Goal: Task Accomplishment & Management: Manage account settings

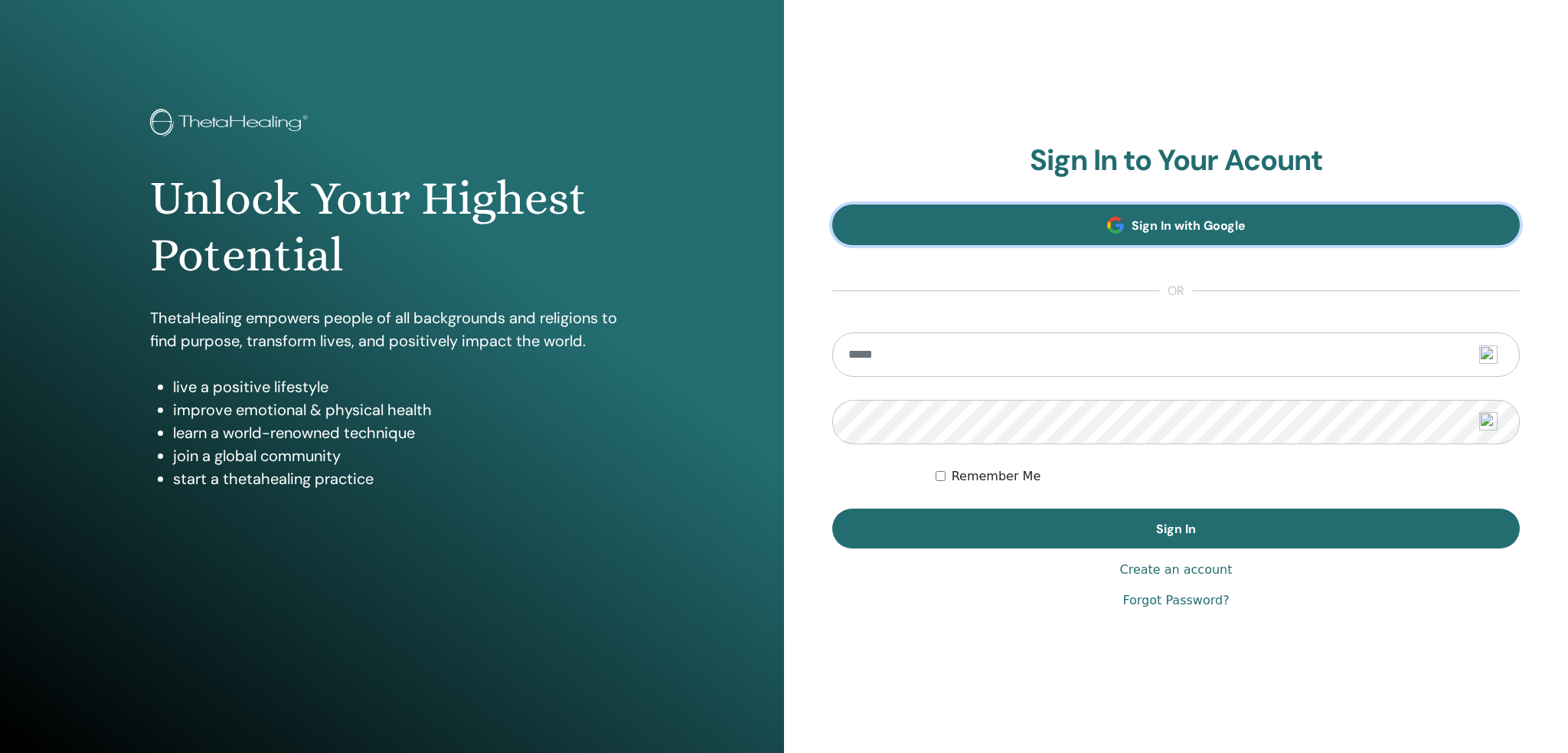
click at [1086, 219] on link "Sign In with Google" at bounding box center [1176, 224] width 687 height 41
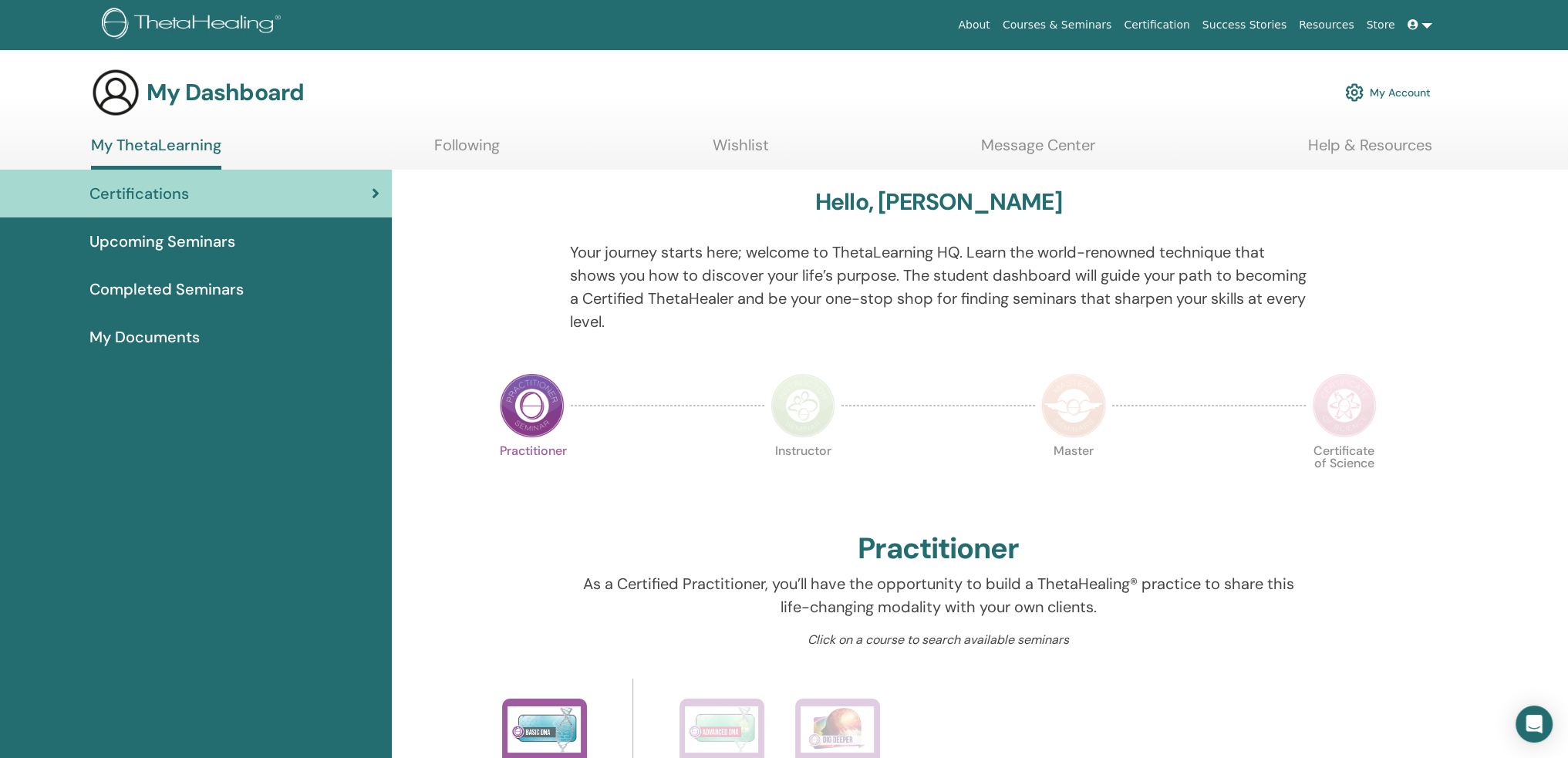
click at [130, 230] on span "Upcoming Seminars" at bounding box center [161, 241] width 145 height 23
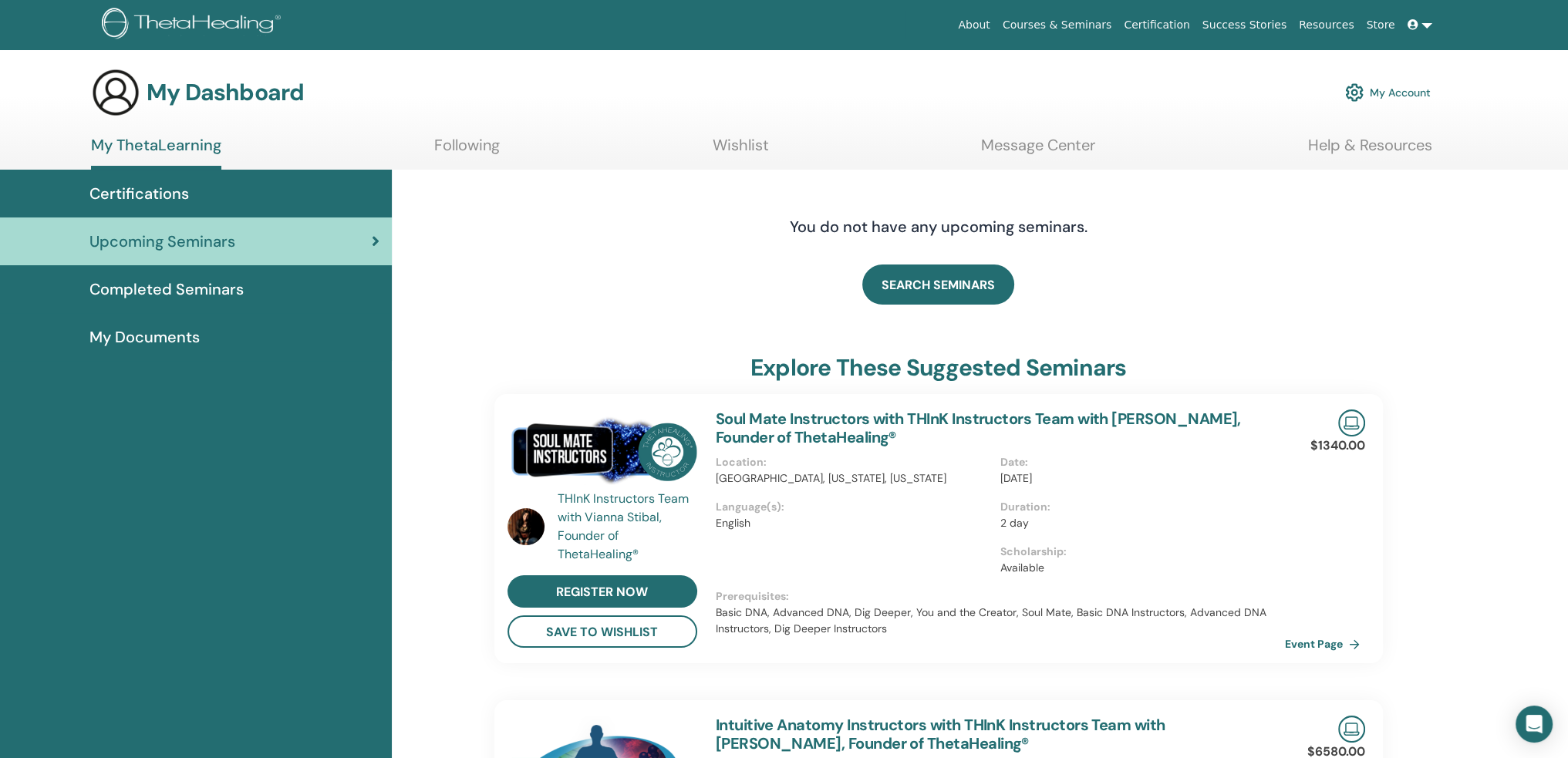
click at [1106, 19] on link "Courses & Seminars" at bounding box center [1058, 25] width 122 height 29
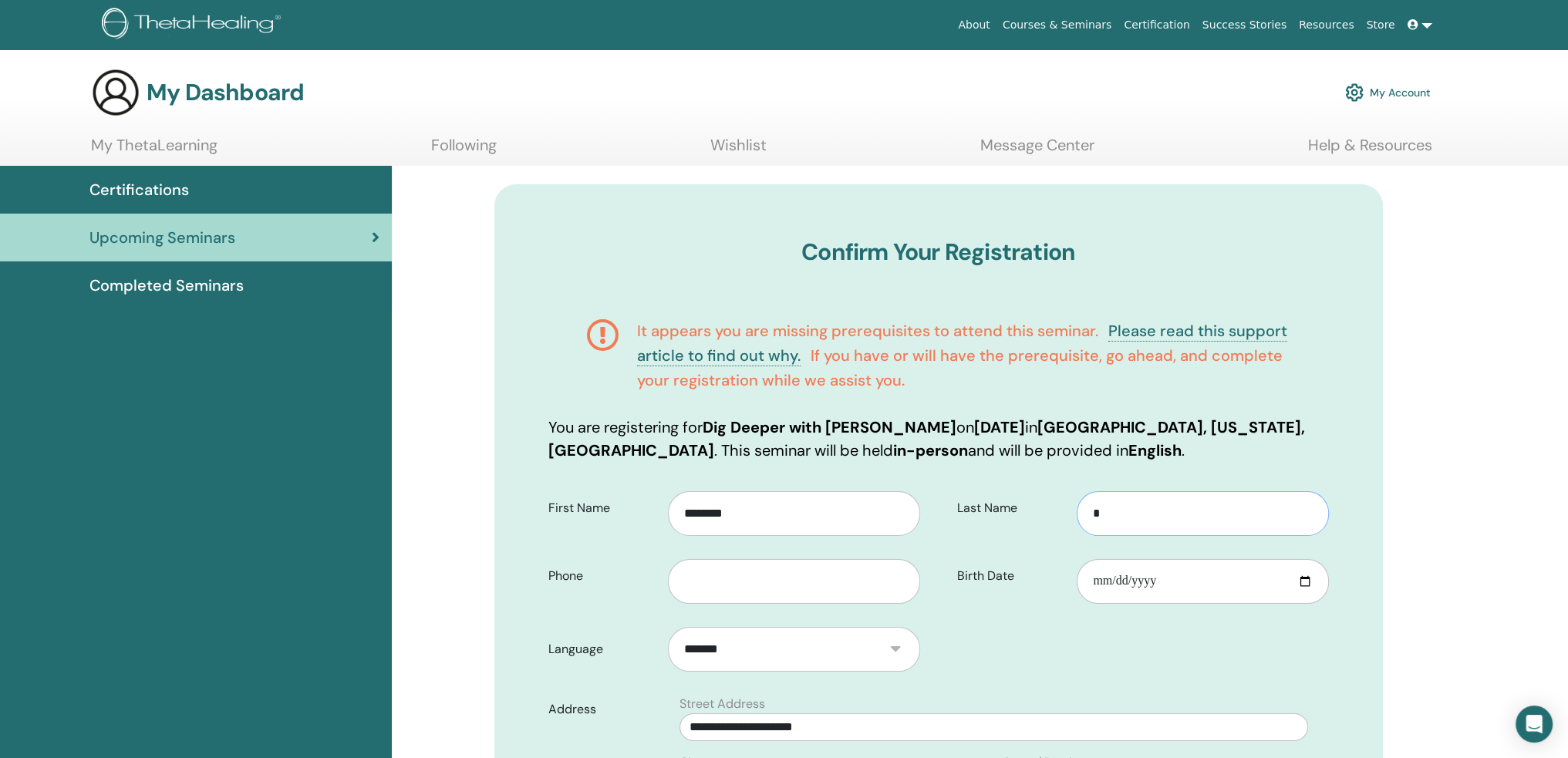
click at [1195, 518] on input "*" at bounding box center [1202, 514] width 251 height 45
type input "*********"
click at [738, 594] on input "text" at bounding box center [793, 581] width 251 height 45
type input "**********"
click at [1115, 580] on input "Birth Date" at bounding box center [1202, 581] width 251 height 45
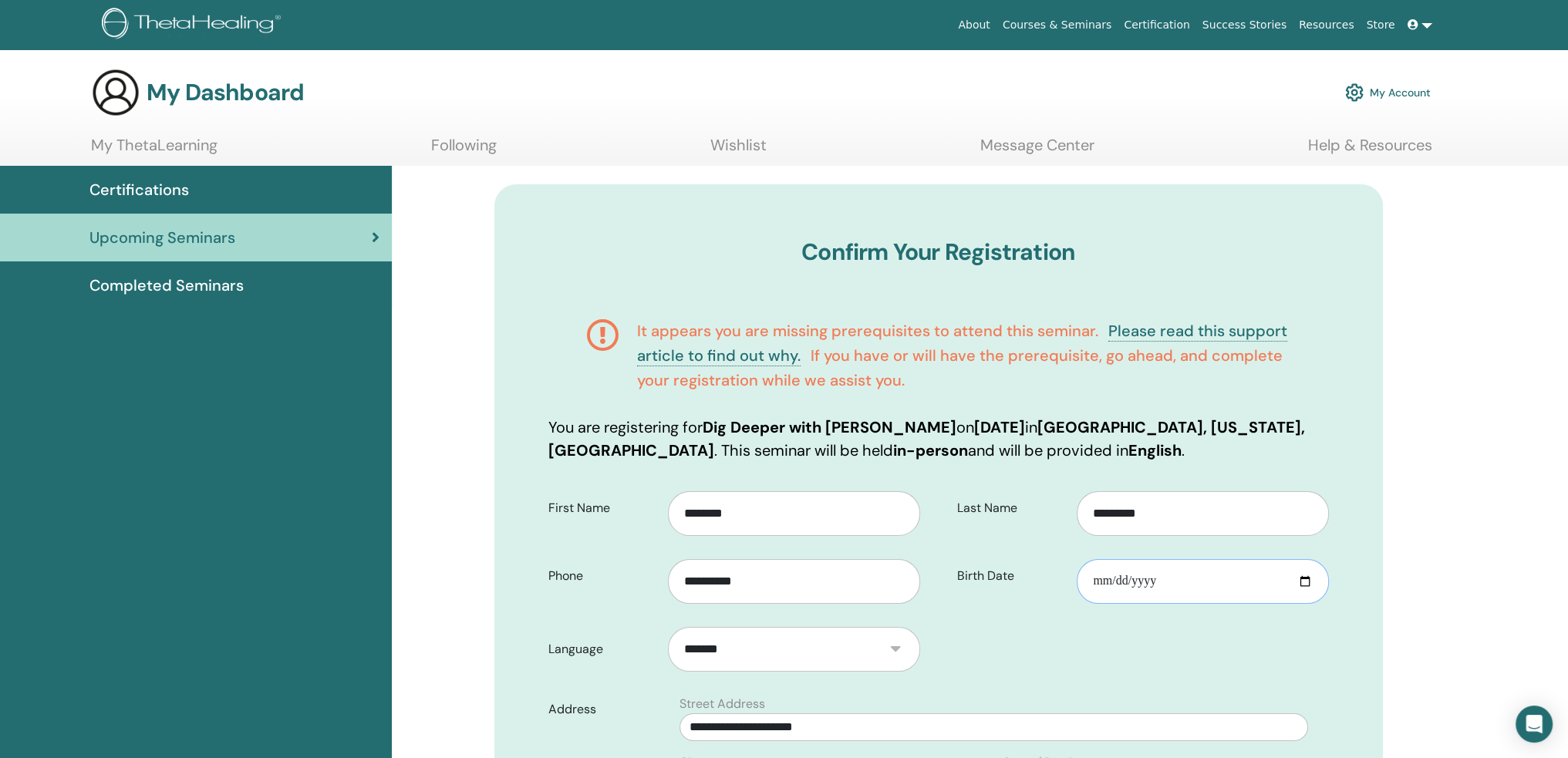
drag, startPoint x: 1105, startPoint y: 581, endPoint x: 1091, endPoint y: 582, distance: 14.0
click at [1091, 585] on input "Birth Date" at bounding box center [1202, 581] width 251 height 45
click at [1093, 582] on input "Birth Date" at bounding box center [1202, 581] width 251 height 45
click at [1095, 582] on input "Birth Date" at bounding box center [1202, 581] width 251 height 45
type input "**********"
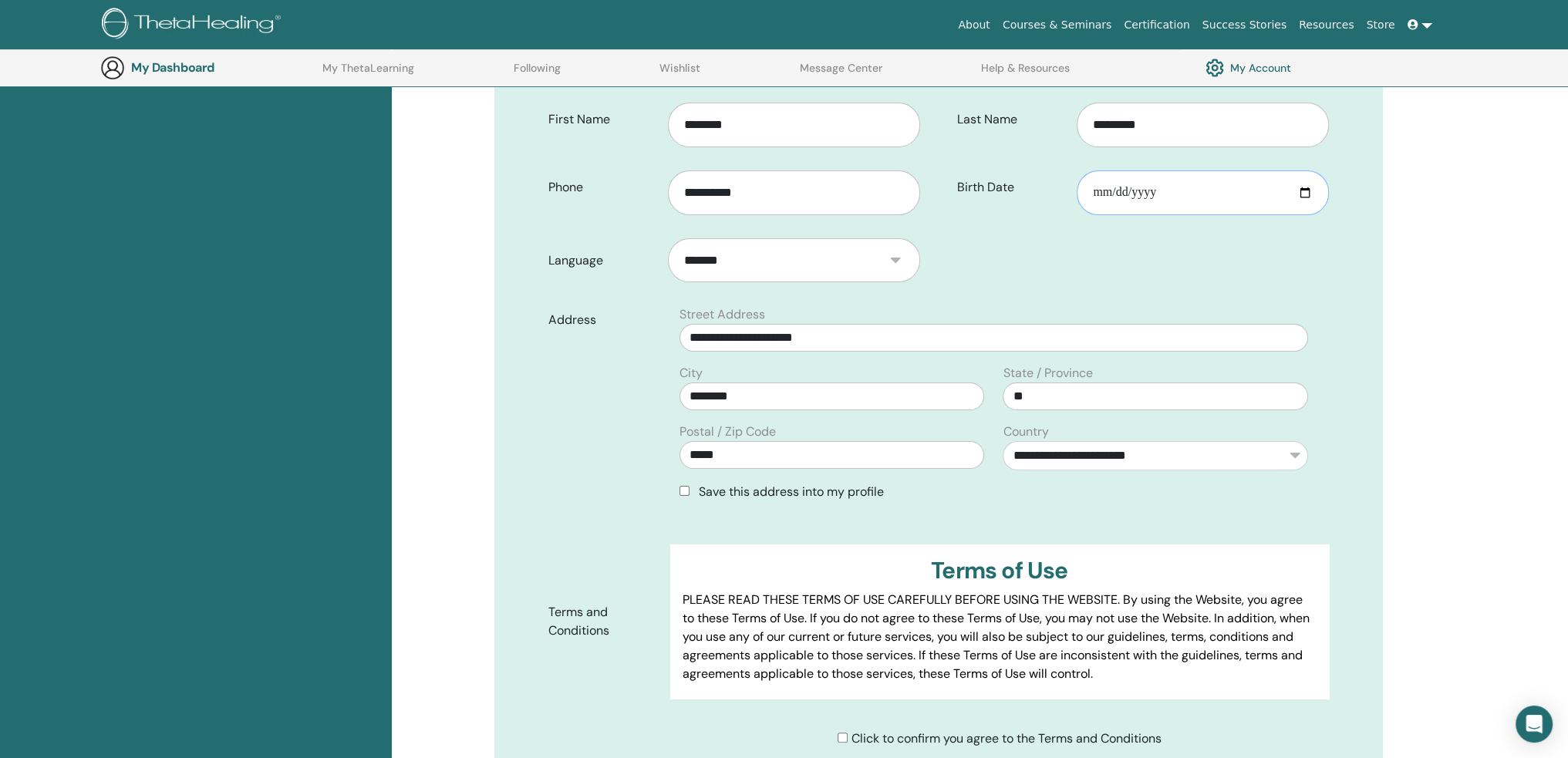
scroll to position [499, 0]
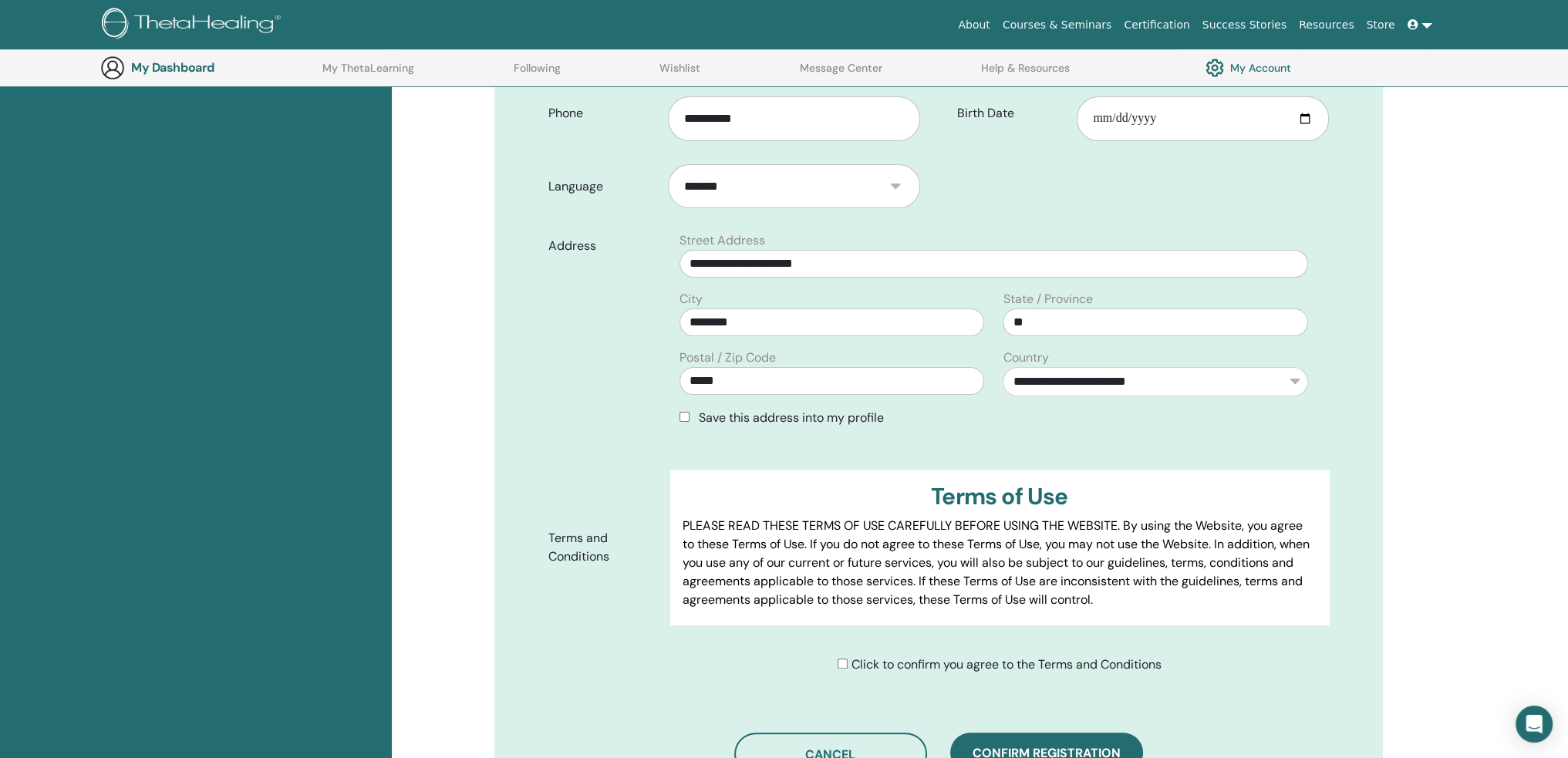
click at [830, 416] on span "Save this address into my profile" at bounding box center [791, 418] width 185 height 16
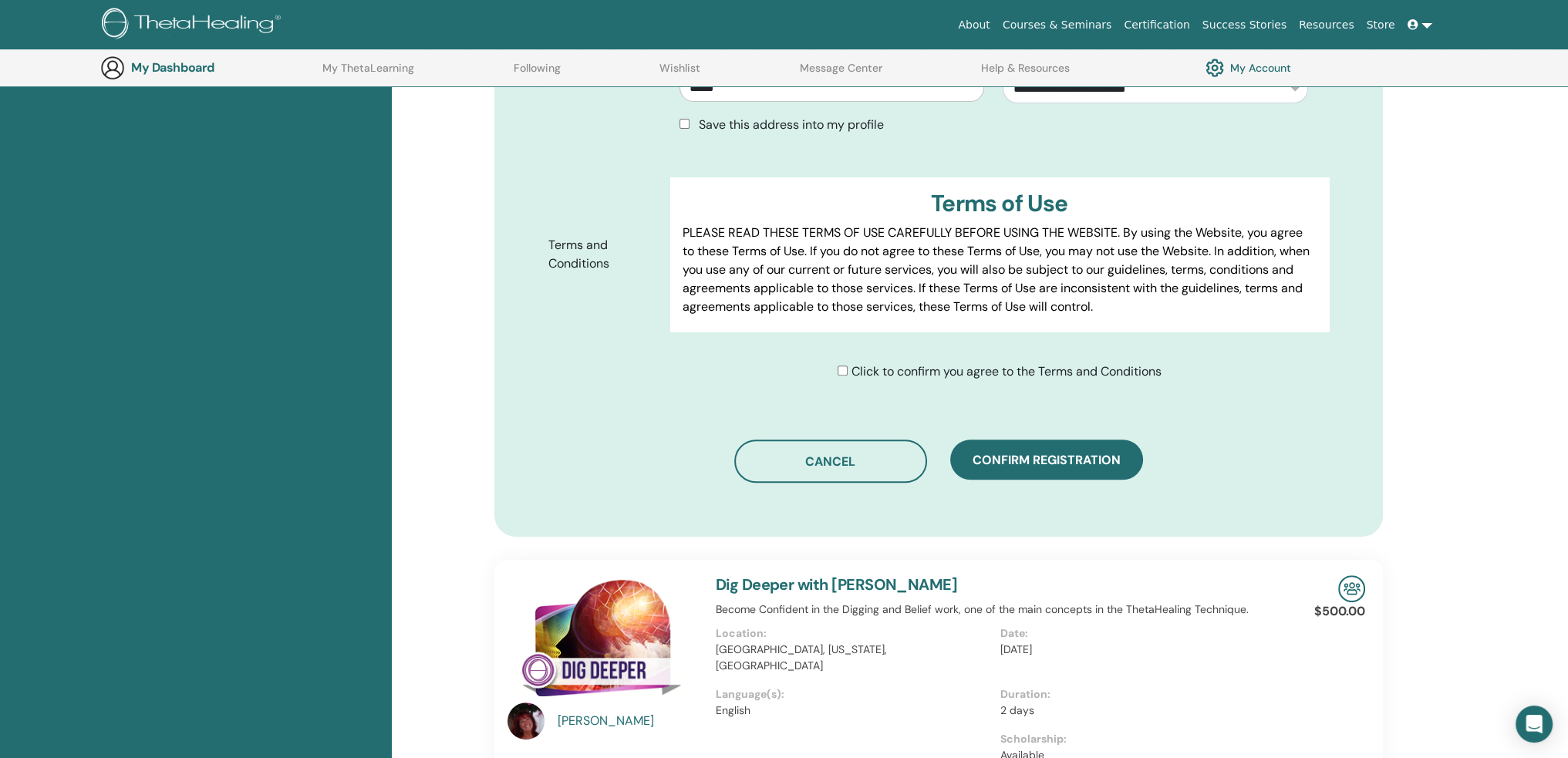
scroll to position [808, 0]
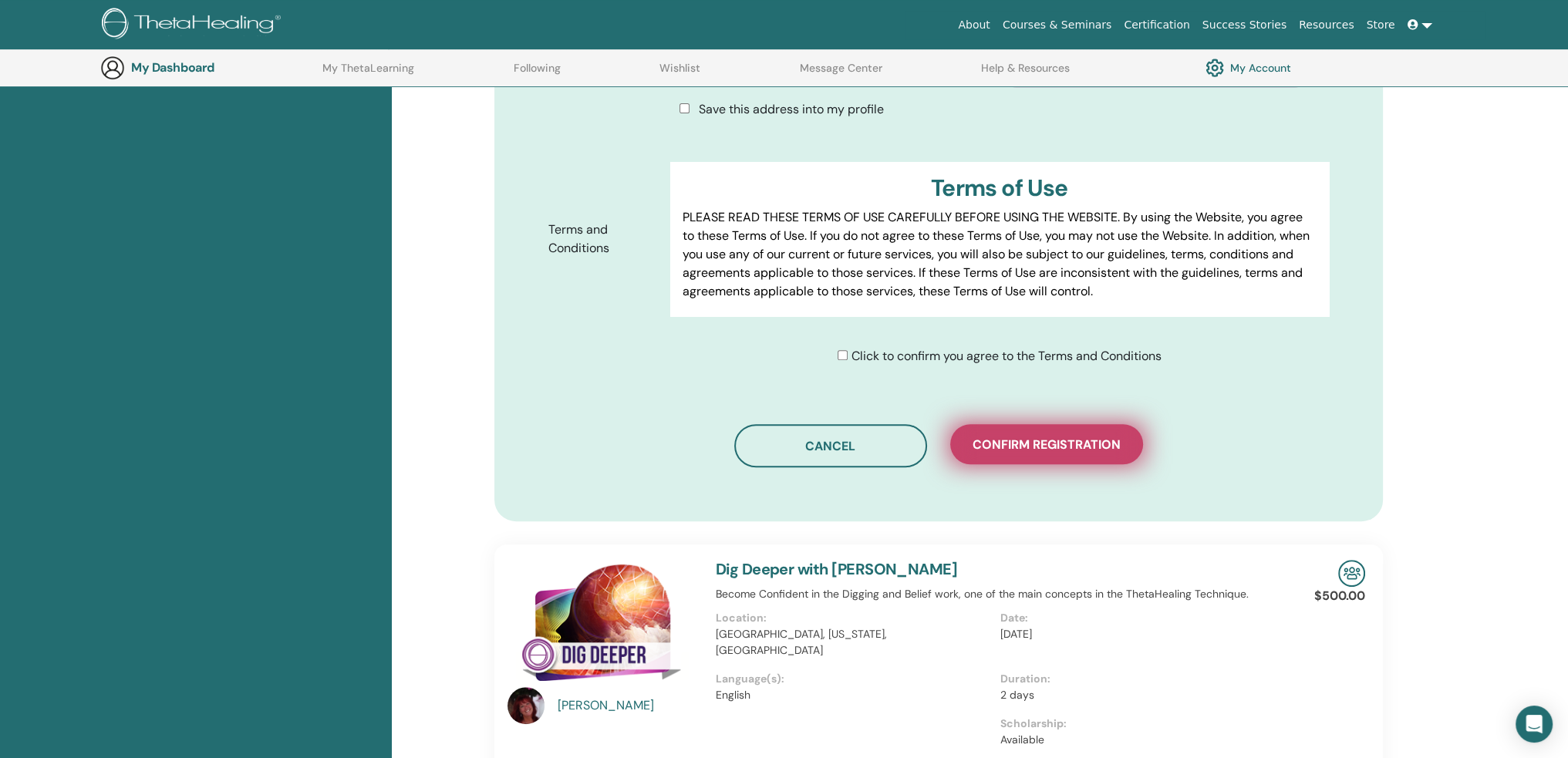
click at [1054, 454] on button "Confirm registration" at bounding box center [1047, 444] width 193 height 40
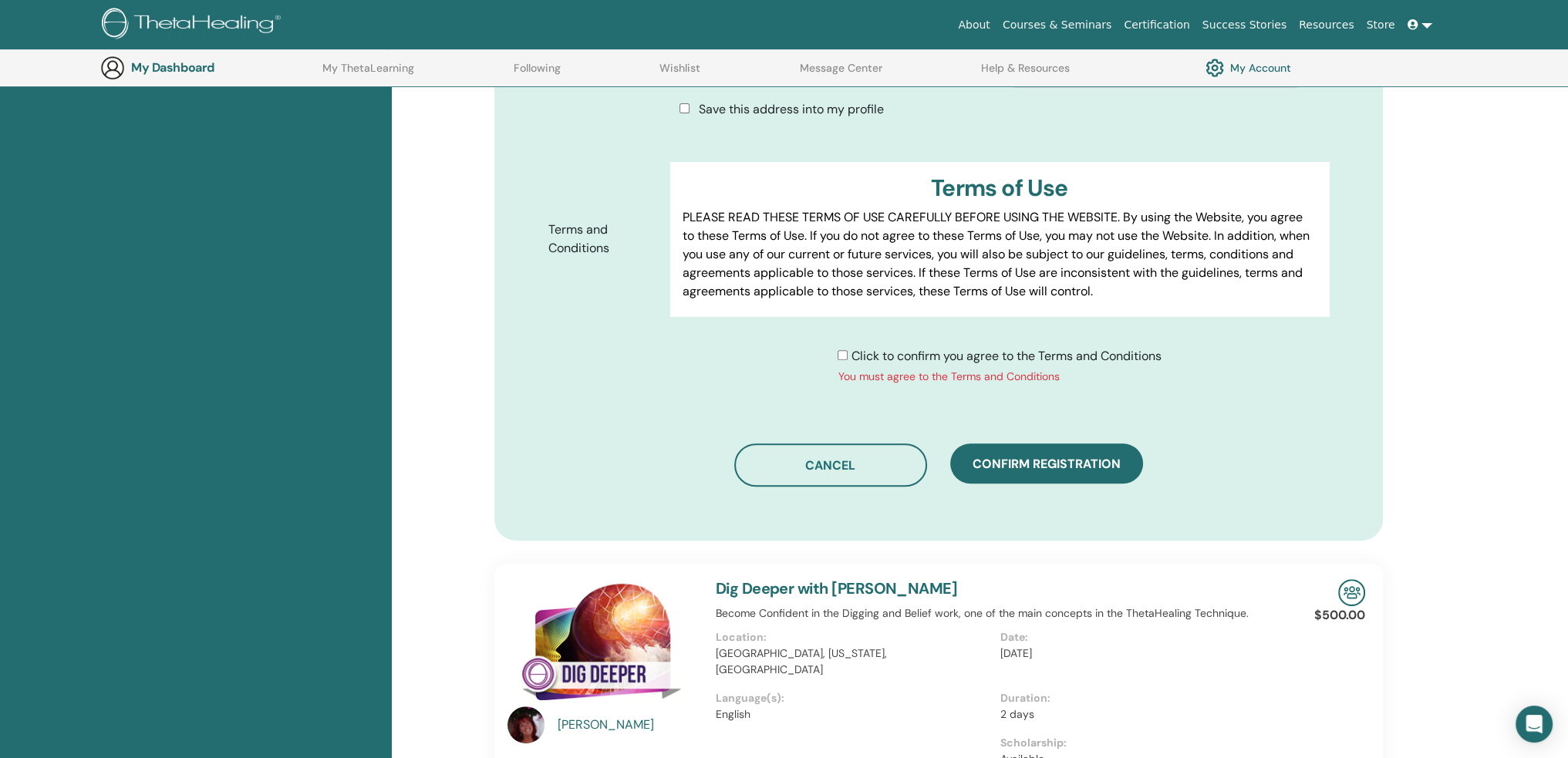
click at [941, 357] on span "Click to confirm you agree to the Terms and Conditions" at bounding box center [1006, 356] width 310 height 16
click at [1103, 460] on span "Confirm registration" at bounding box center [1047, 463] width 148 height 16
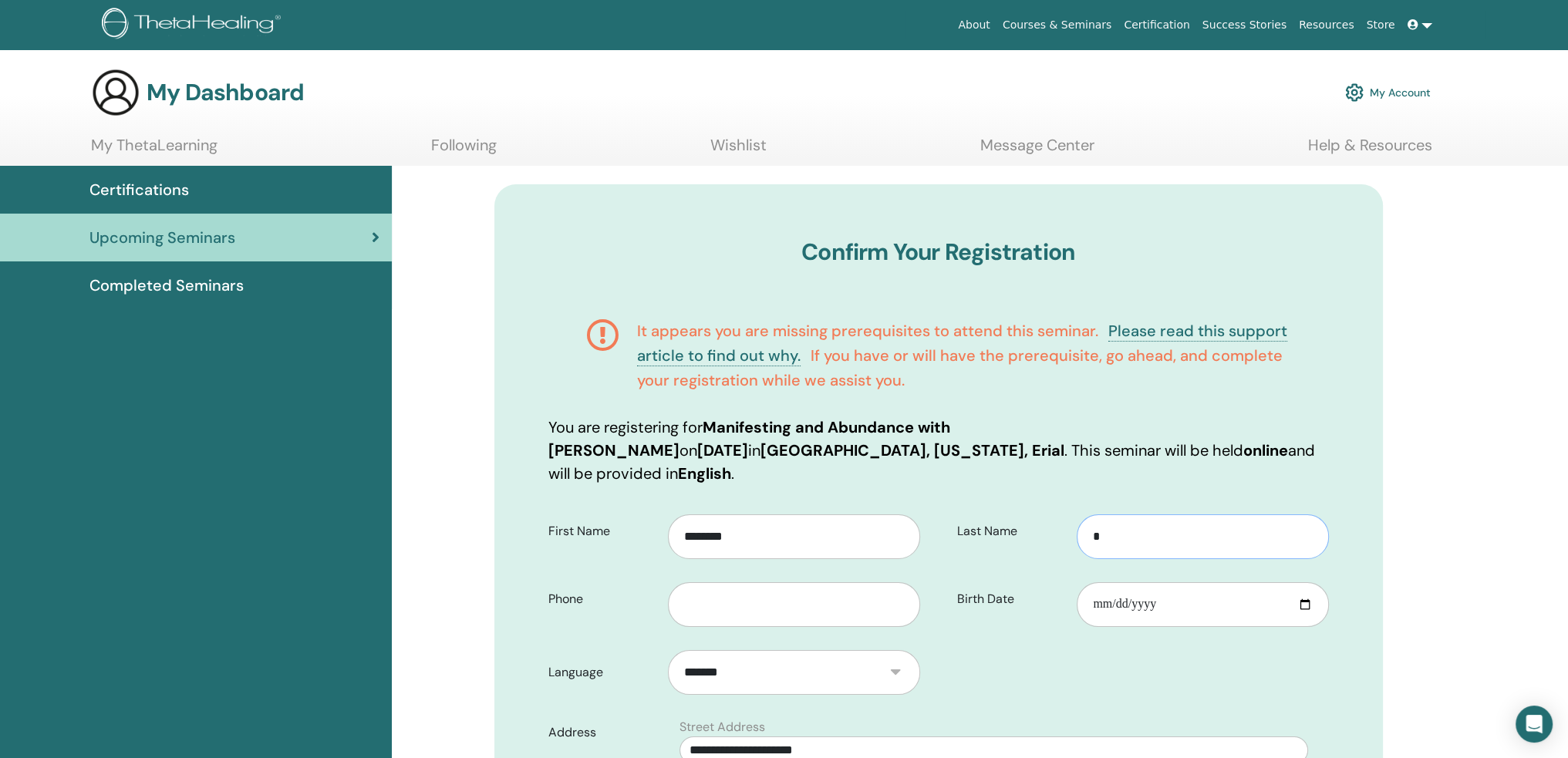
click at [1133, 536] on input "*" at bounding box center [1202, 536] width 251 height 45
type input "**"
click at [1141, 542] on input "*" at bounding box center [1202, 536] width 251 height 45
type input "*********"
click at [767, 620] on input "text" at bounding box center [793, 605] width 251 height 45
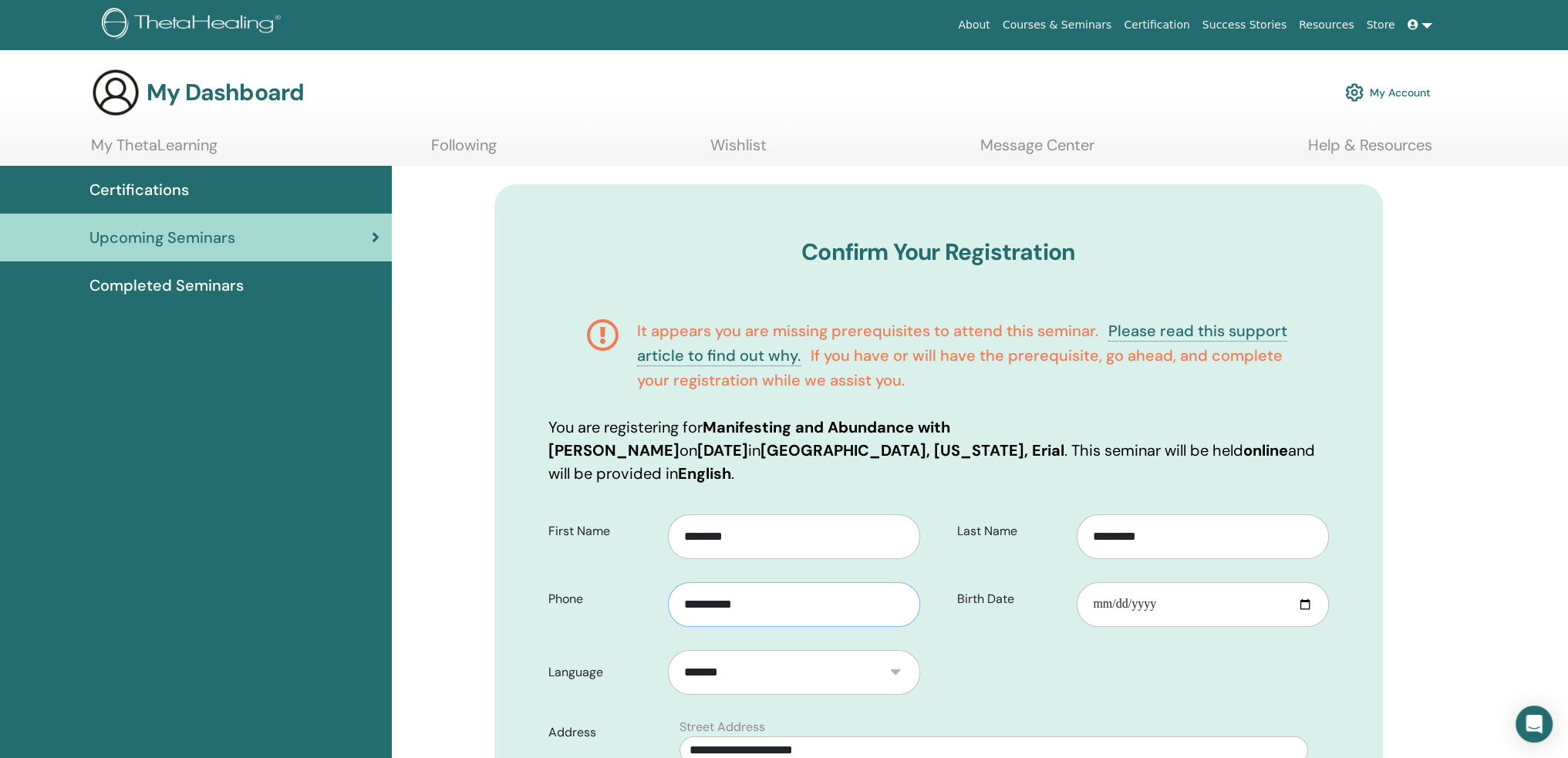
type input "**********"
click at [1096, 599] on input "Birth Date" at bounding box center [1202, 605] width 251 height 45
type input "**********"
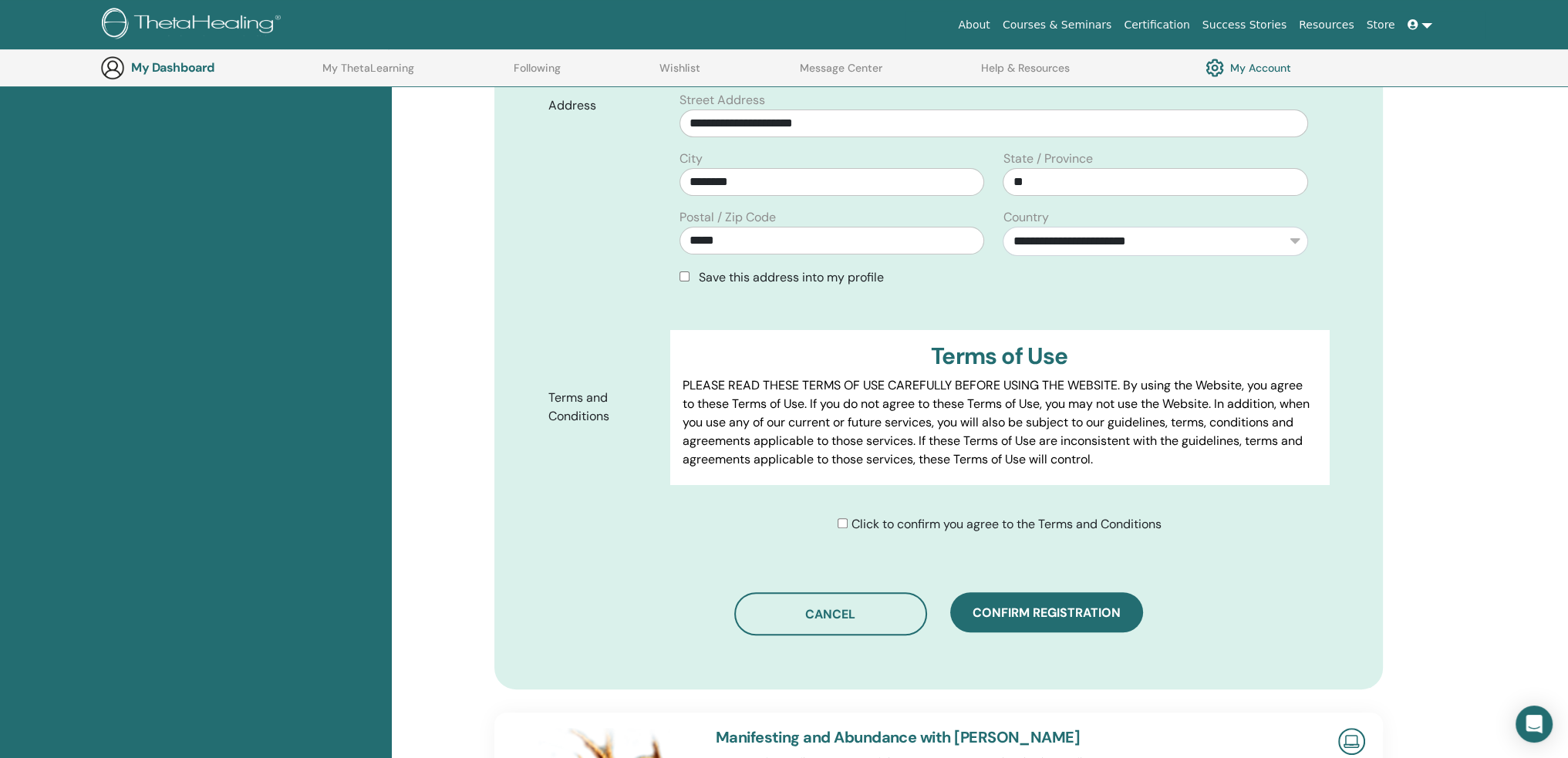
scroll to position [731, 0]
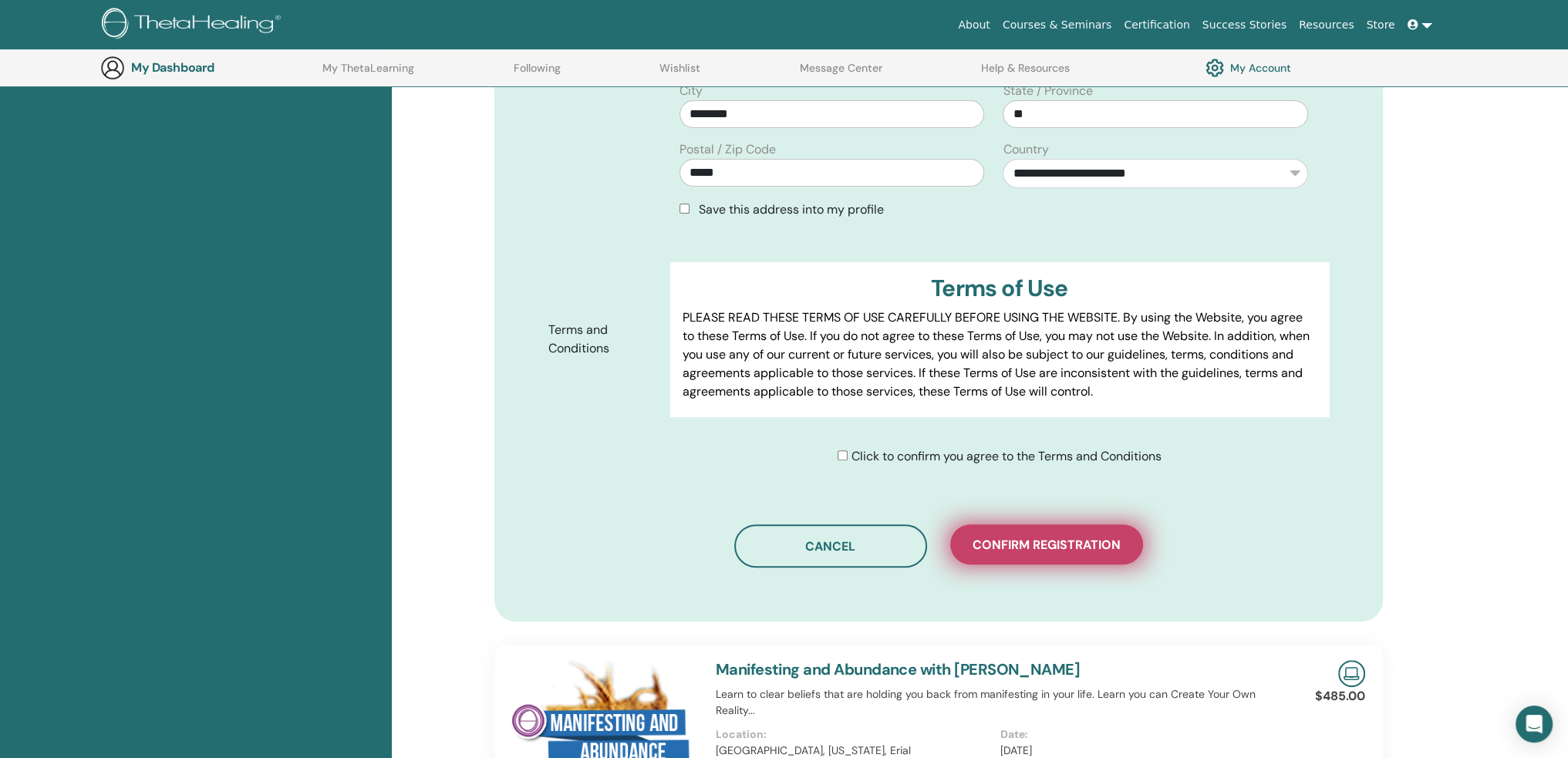
click at [1071, 542] on span "Confirm registration" at bounding box center [1047, 544] width 148 height 16
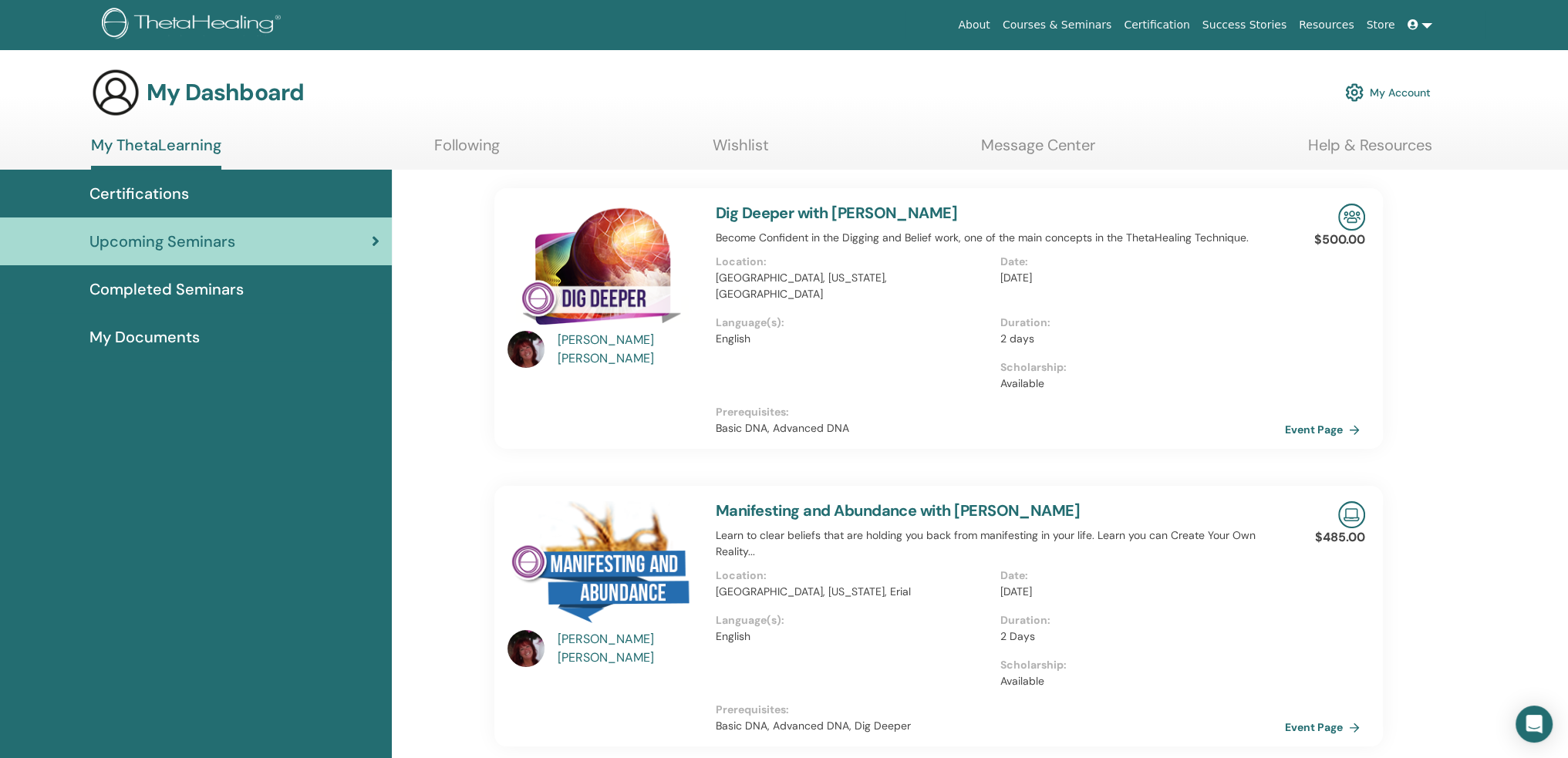
click at [1394, 94] on link "My Account" at bounding box center [1388, 92] width 86 height 34
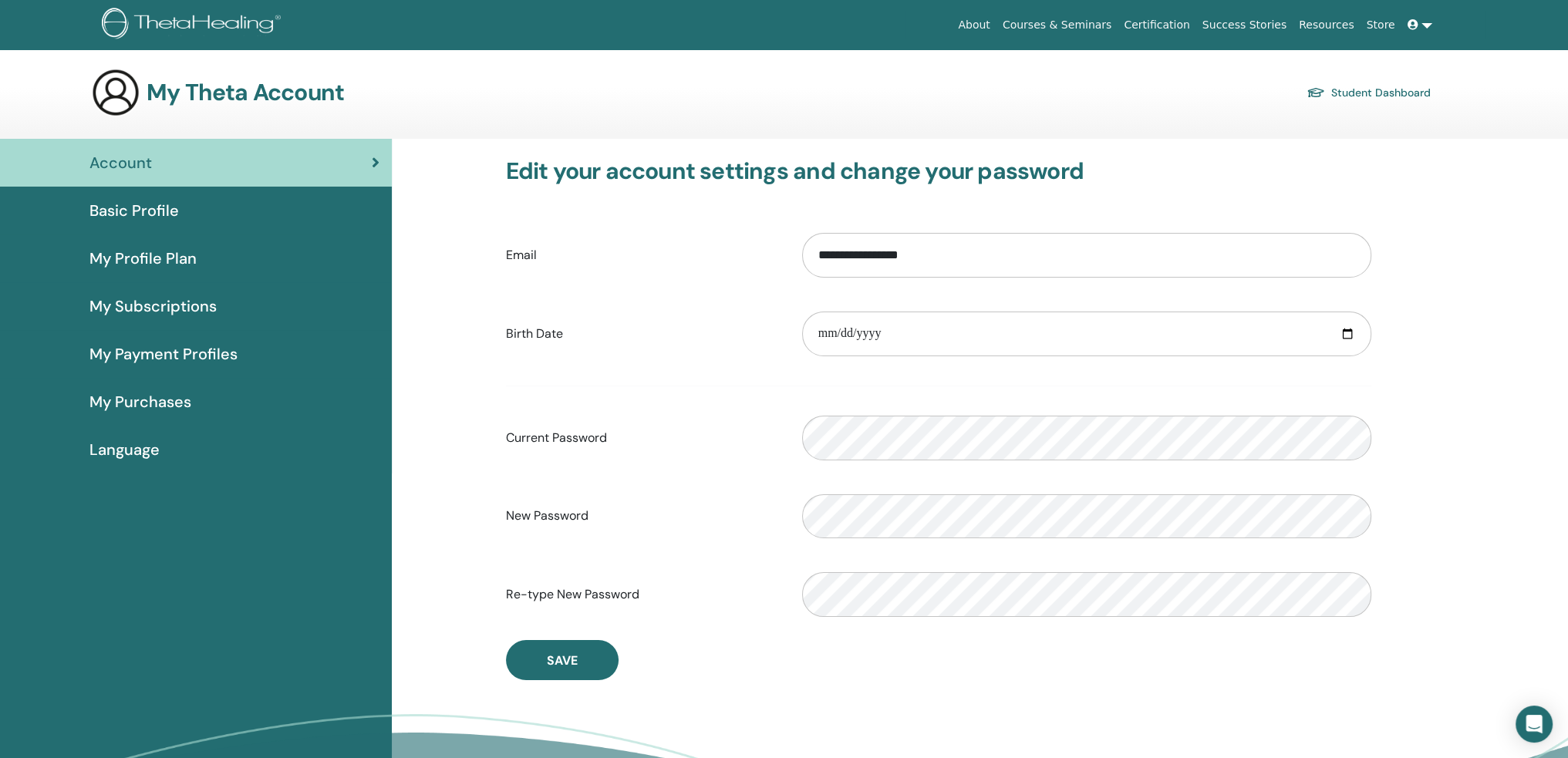
click at [145, 206] on span "Basic Profile" at bounding box center [133, 210] width 89 height 23
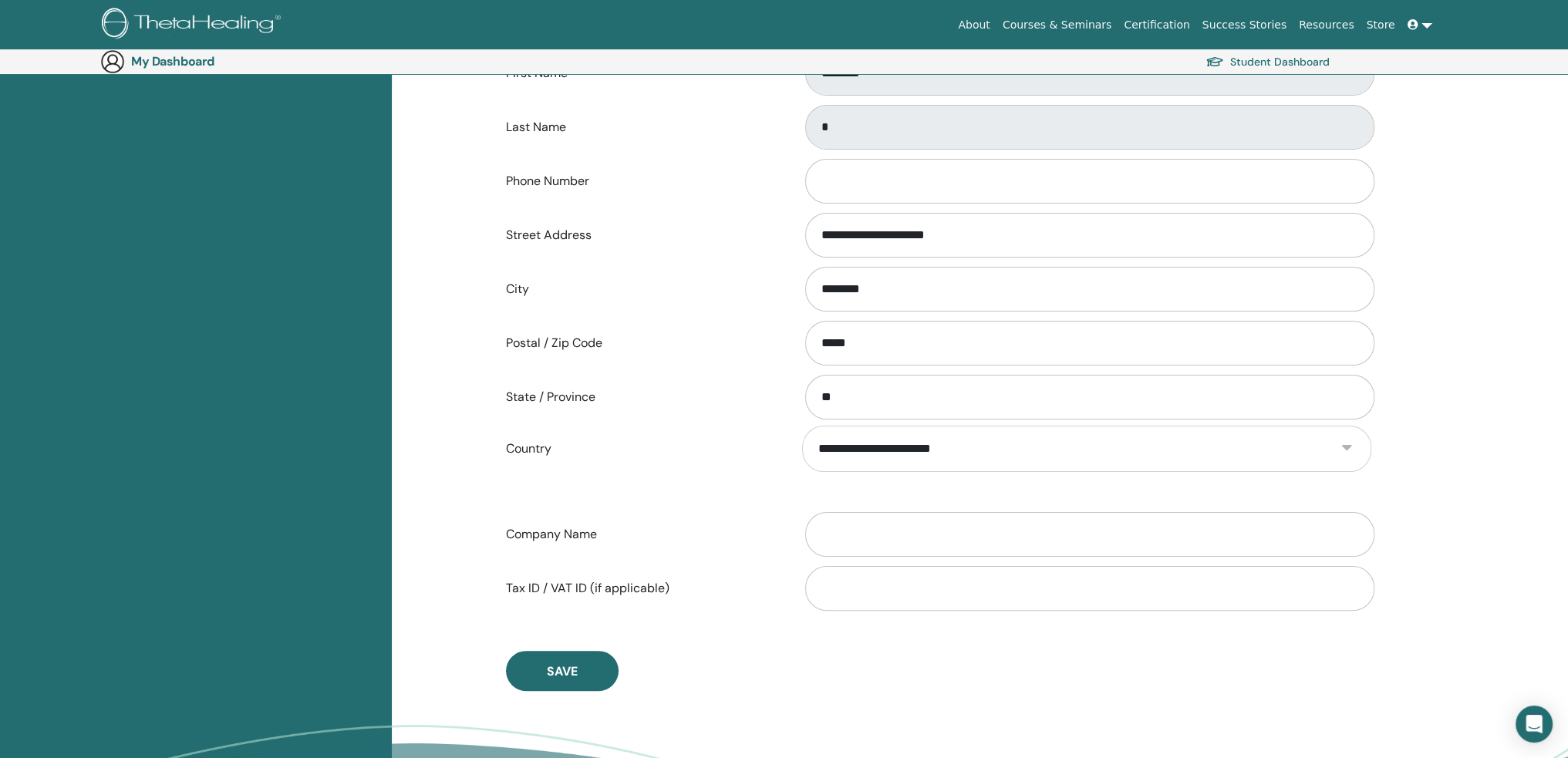
scroll to position [179, 0]
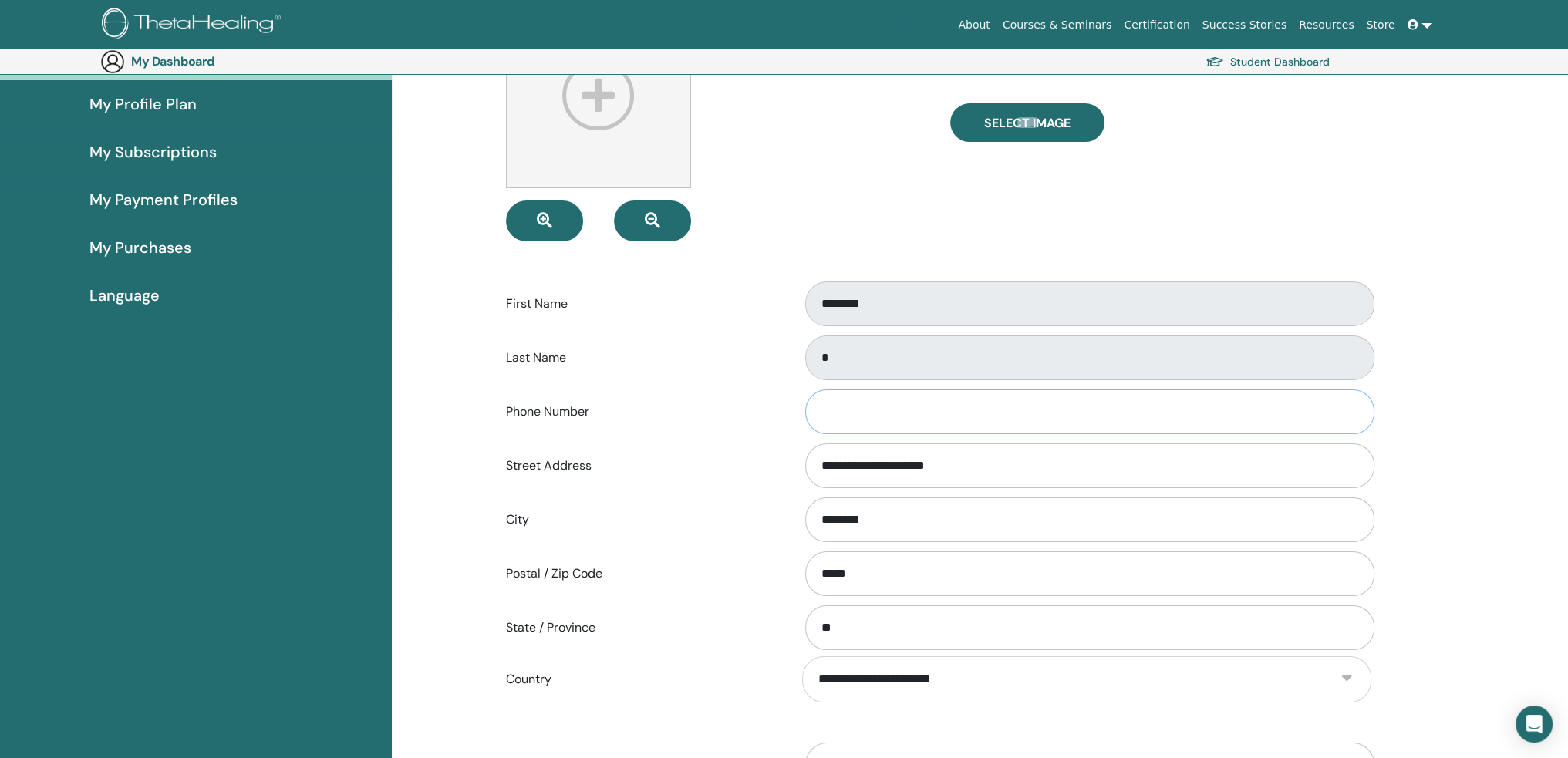
click at [845, 402] on input "Phone Number" at bounding box center [1089, 412] width 570 height 45
type input "**********"
click at [1268, 61] on link "Student Dashboard" at bounding box center [1268, 61] width 125 height 22
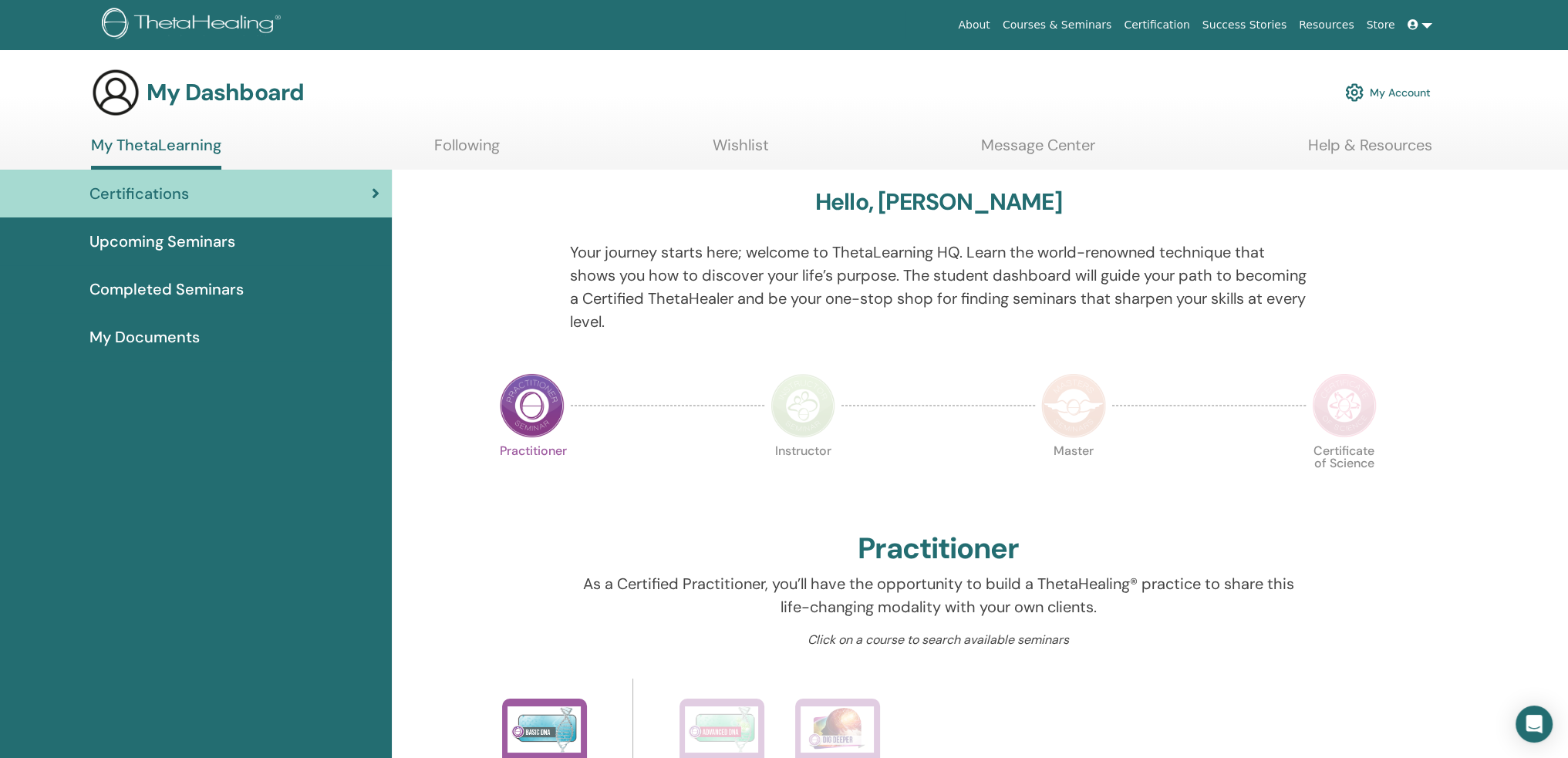
click at [996, 20] on link "About" at bounding box center [974, 25] width 44 height 29
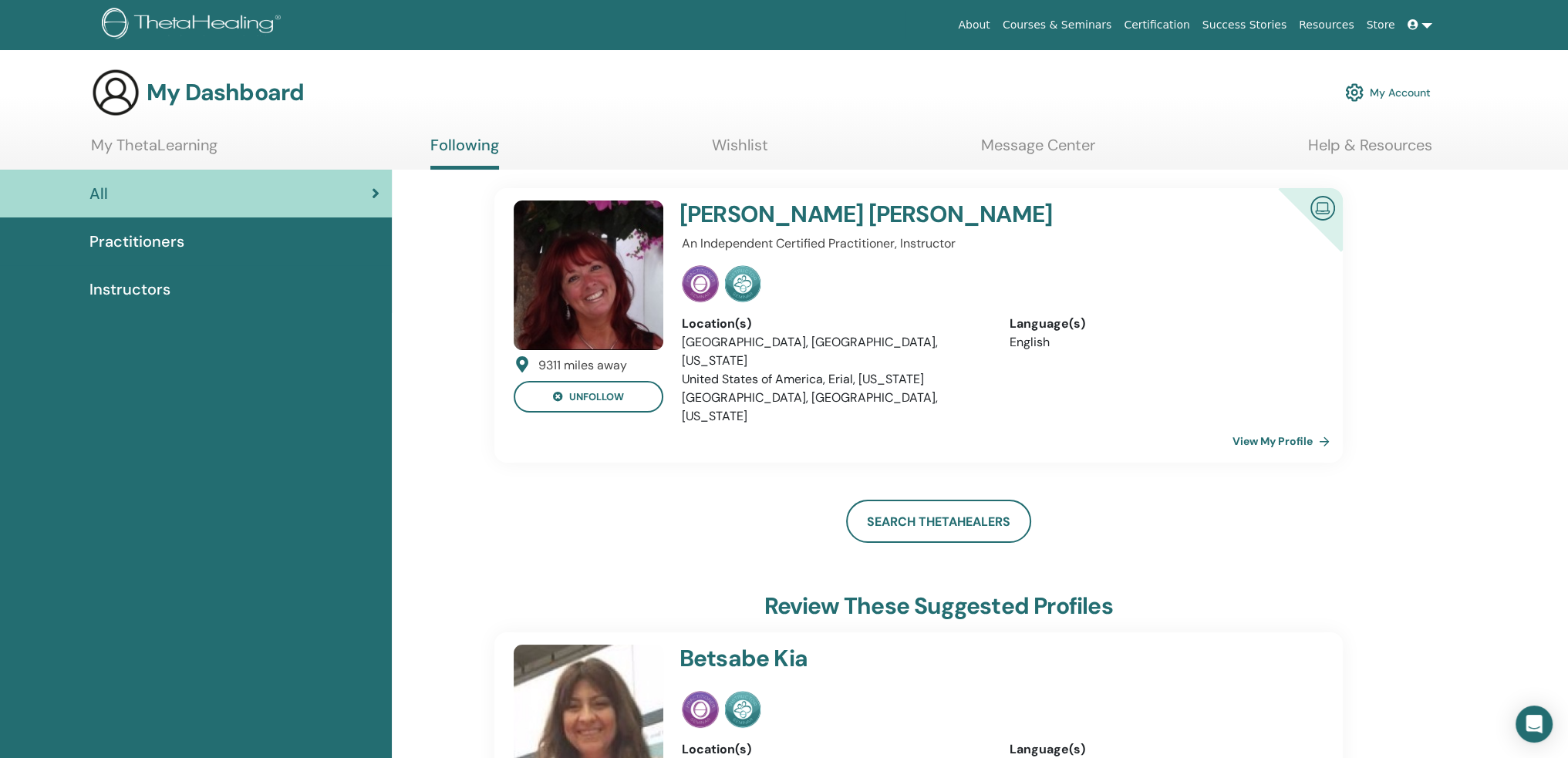
click at [148, 244] on span "Practitioners" at bounding box center [137, 241] width 95 height 23
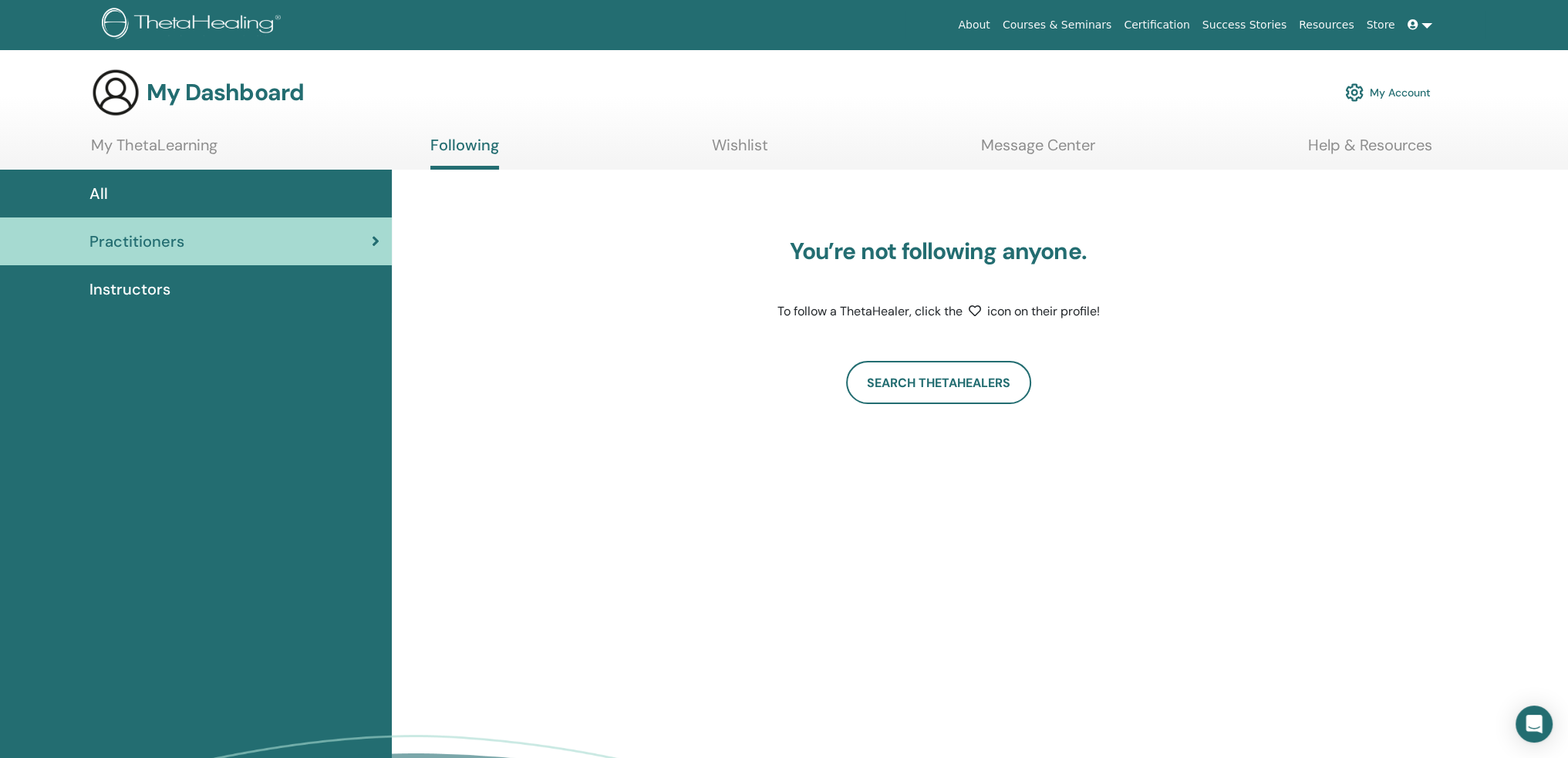
click at [154, 202] on div "All" at bounding box center [195, 194] width 367 height 23
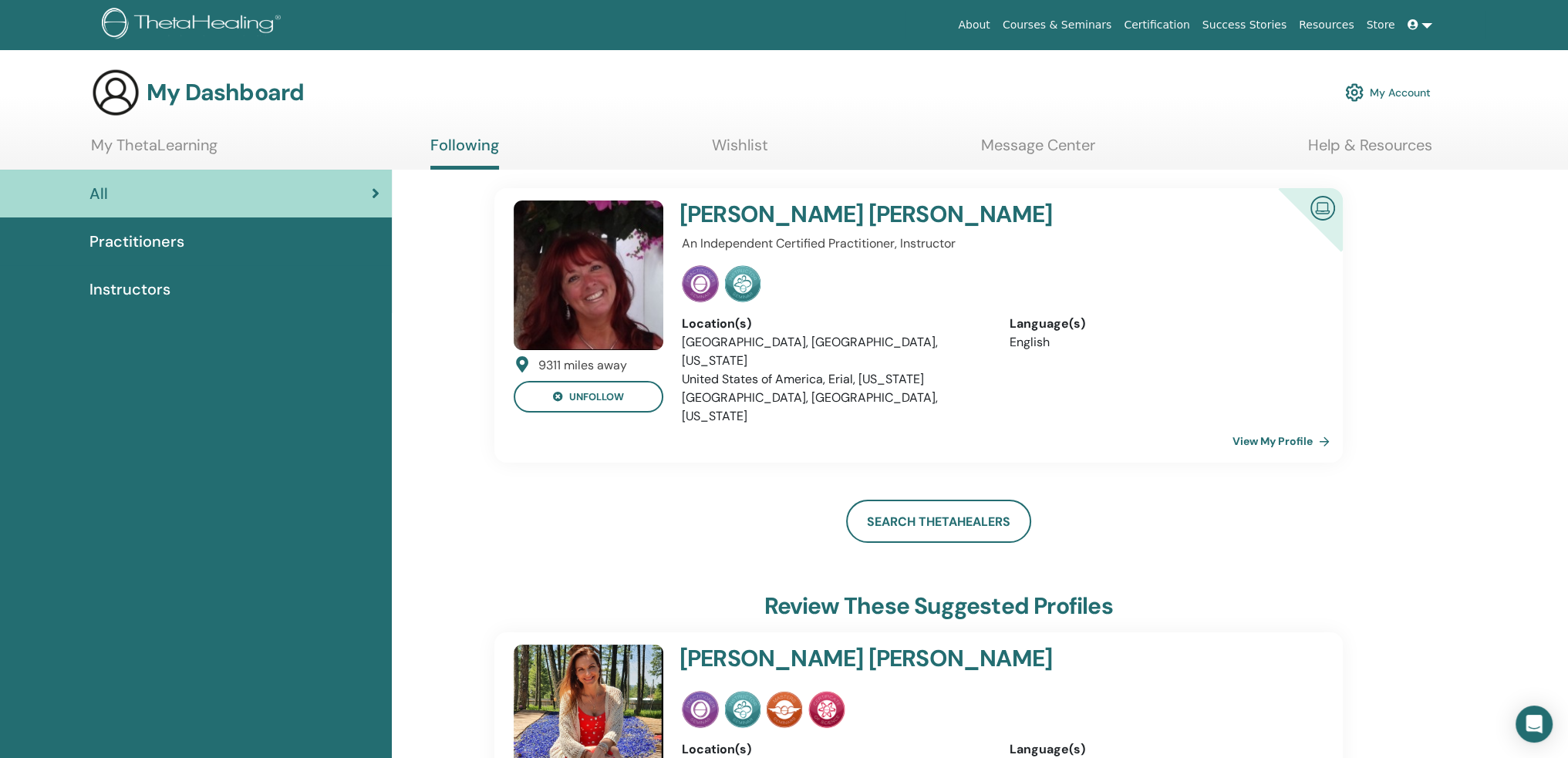
click at [1272, 426] on link "View My Profile" at bounding box center [1284, 441] width 104 height 31
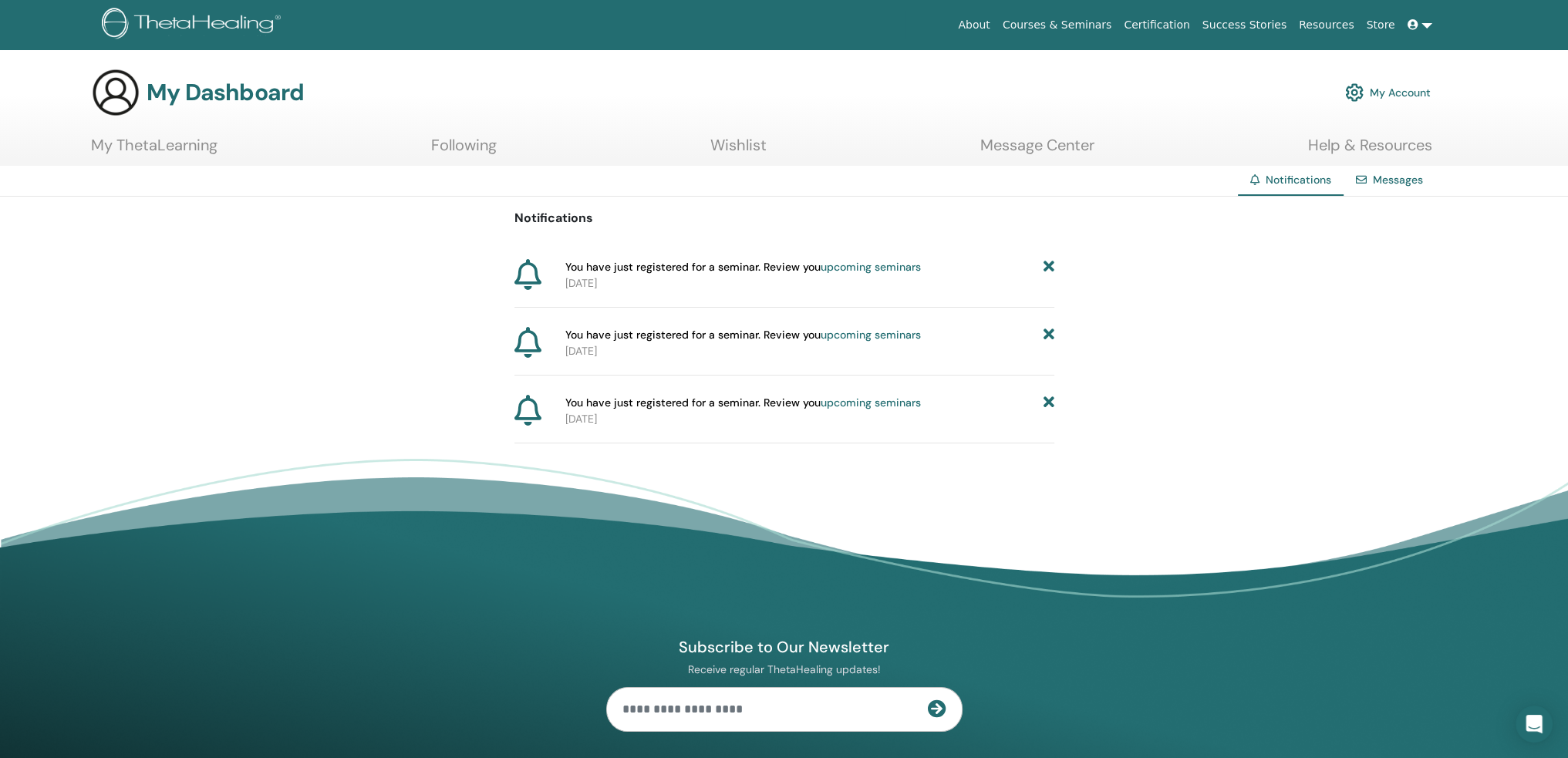
click at [1382, 92] on link "My Account" at bounding box center [1388, 92] width 86 height 34
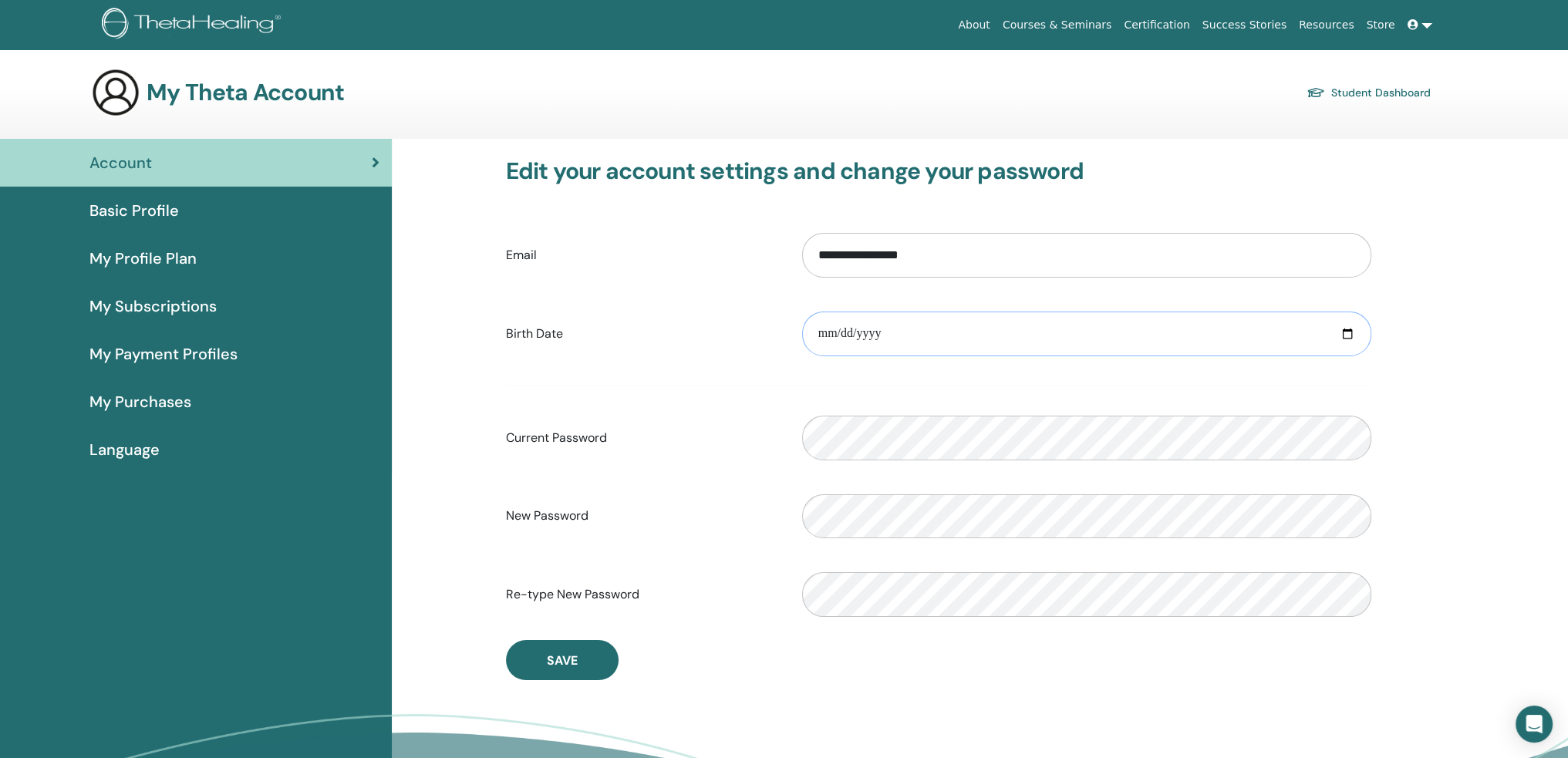
click at [823, 328] on input "date" at bounding box center [1087, 334] width 570 height 45
type input "**********"
click at [586, 650] on button "Save" at bounding box center [562, 660] width 112 height 40
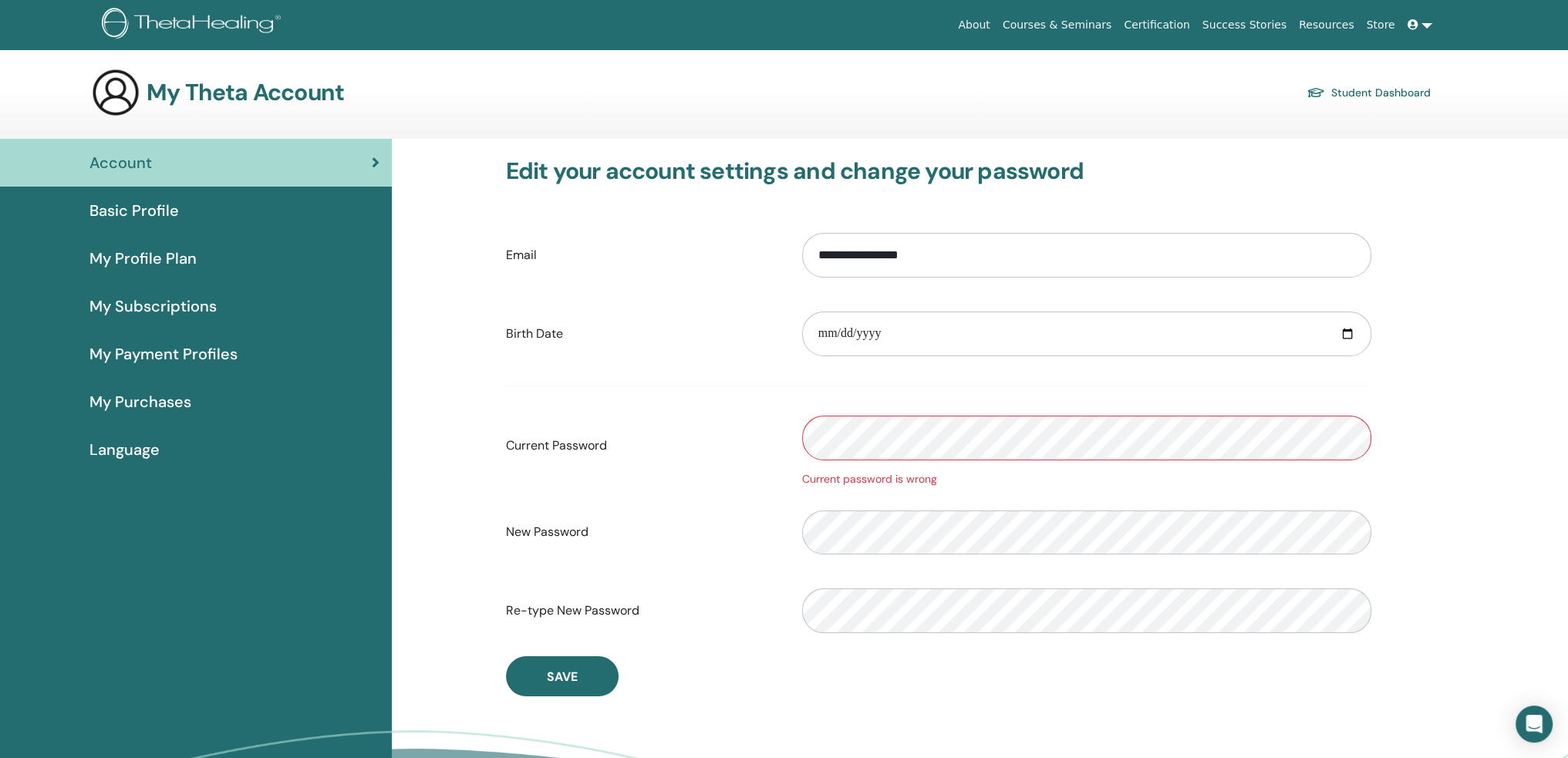
click at [700, 446] on div "Current Password Current password is wrong" at bounding box center [938, 446] width 888 height 83
click at [564, 661] on button "Save" at bounding box center [562, 676] width 112 height 40
click at [684, 530] on div "New Password" at bounding box center [938, 532] width 888 height 67
click at [629, 610] on div "Re-type New Password" at bounding box center [938, 610] width 888 height 67
drag, startPoint x: 545, startPoint y: 670, endPoint x: 598, endPoint y: 674, distance: 53.2
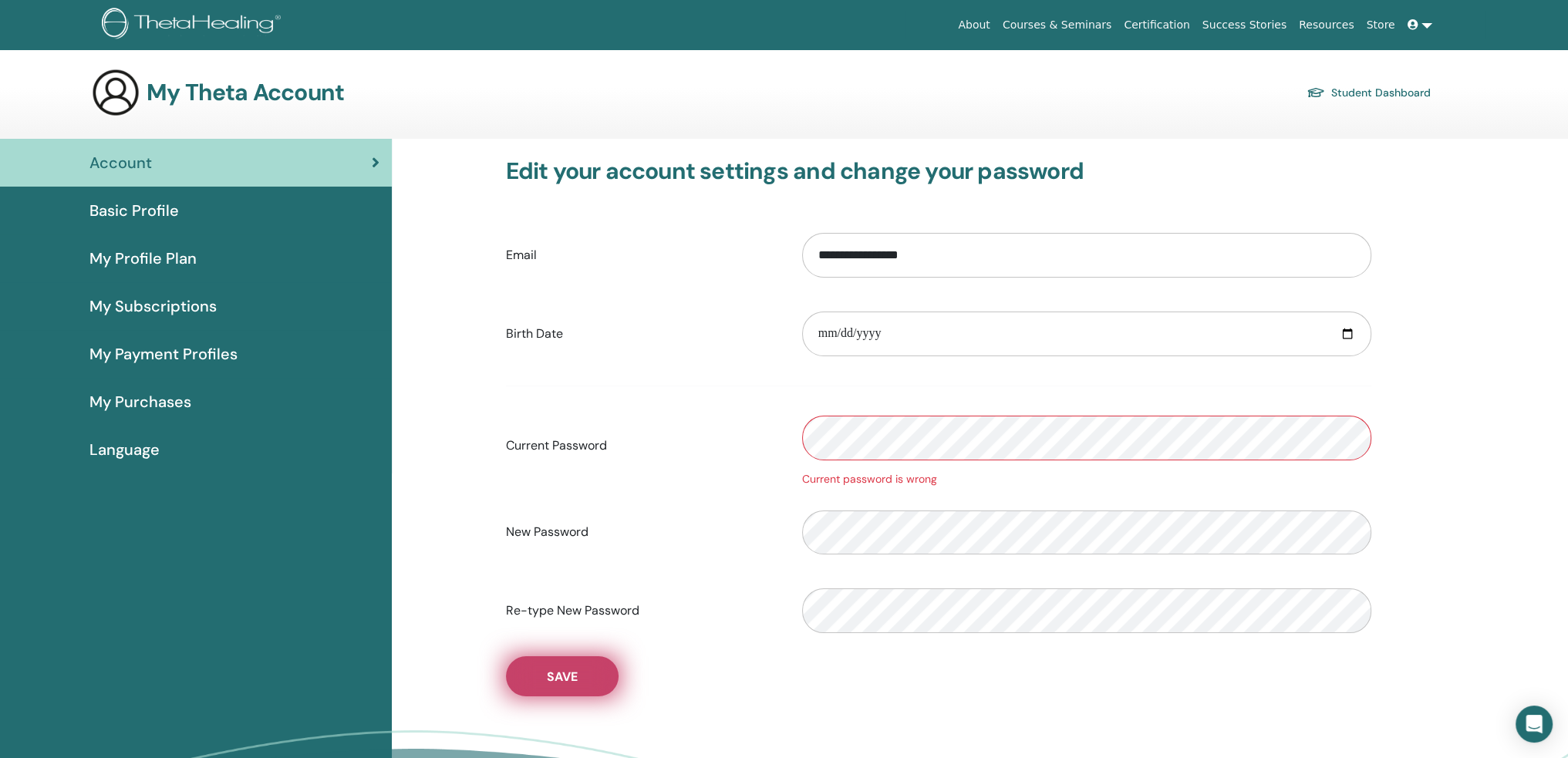
click at [548, 670] on button "Save" at bounding box center [562, 676] width 112 height 40
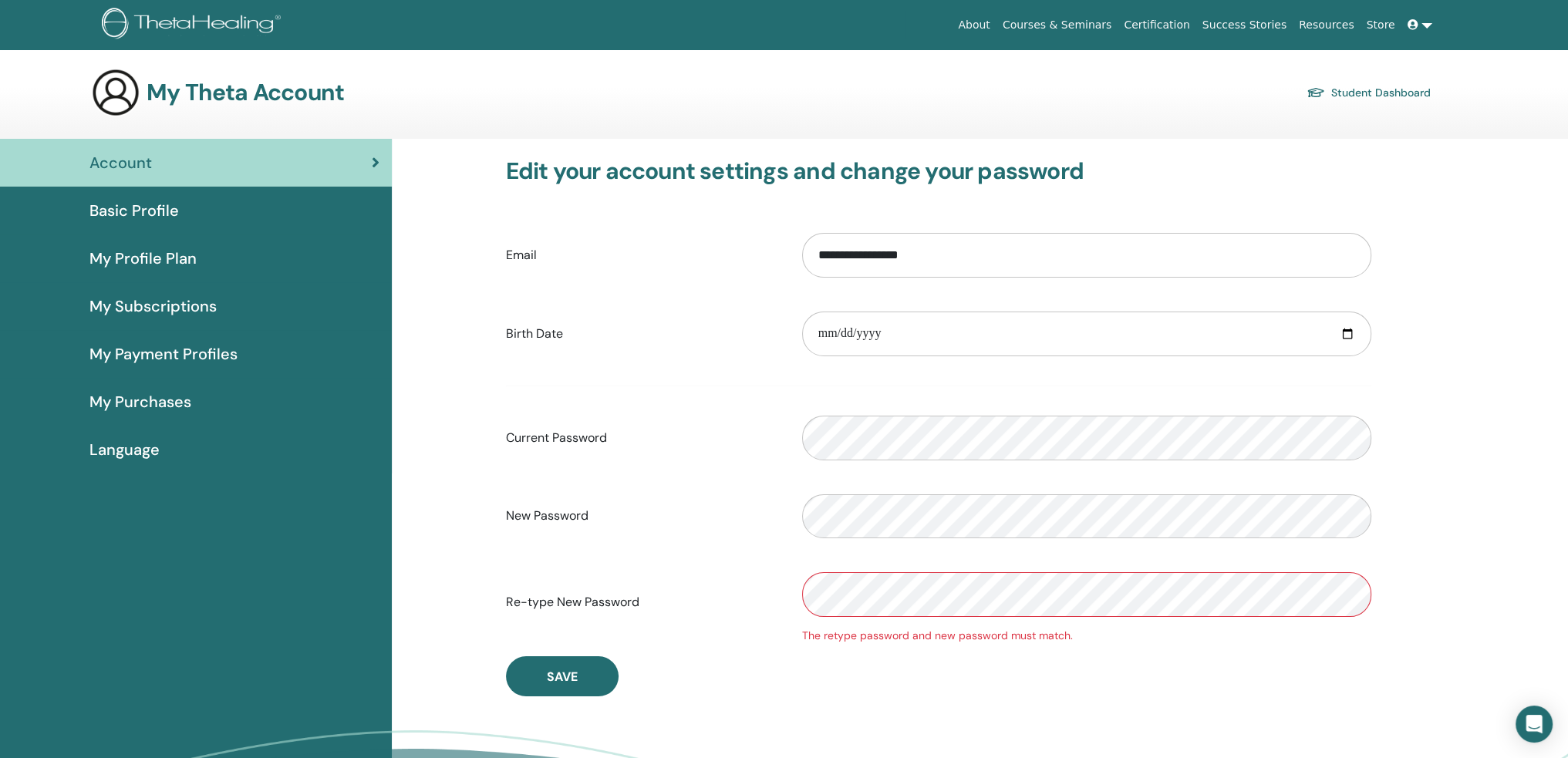
click at [665, 599] on div "Re-type New Password The retype password and new password must match." at bounding box center [938, 602] width 888 height 83
click at [737, 513] on div "New Password" at bounding box center [938, 516] width 888 height 67
click at [737, 432] on div "Current Password" at bounding box center [938, 438] width 888 height 67
click at [602, 666] on button "Save" at bounding box center [562, 676] width 112 height 40
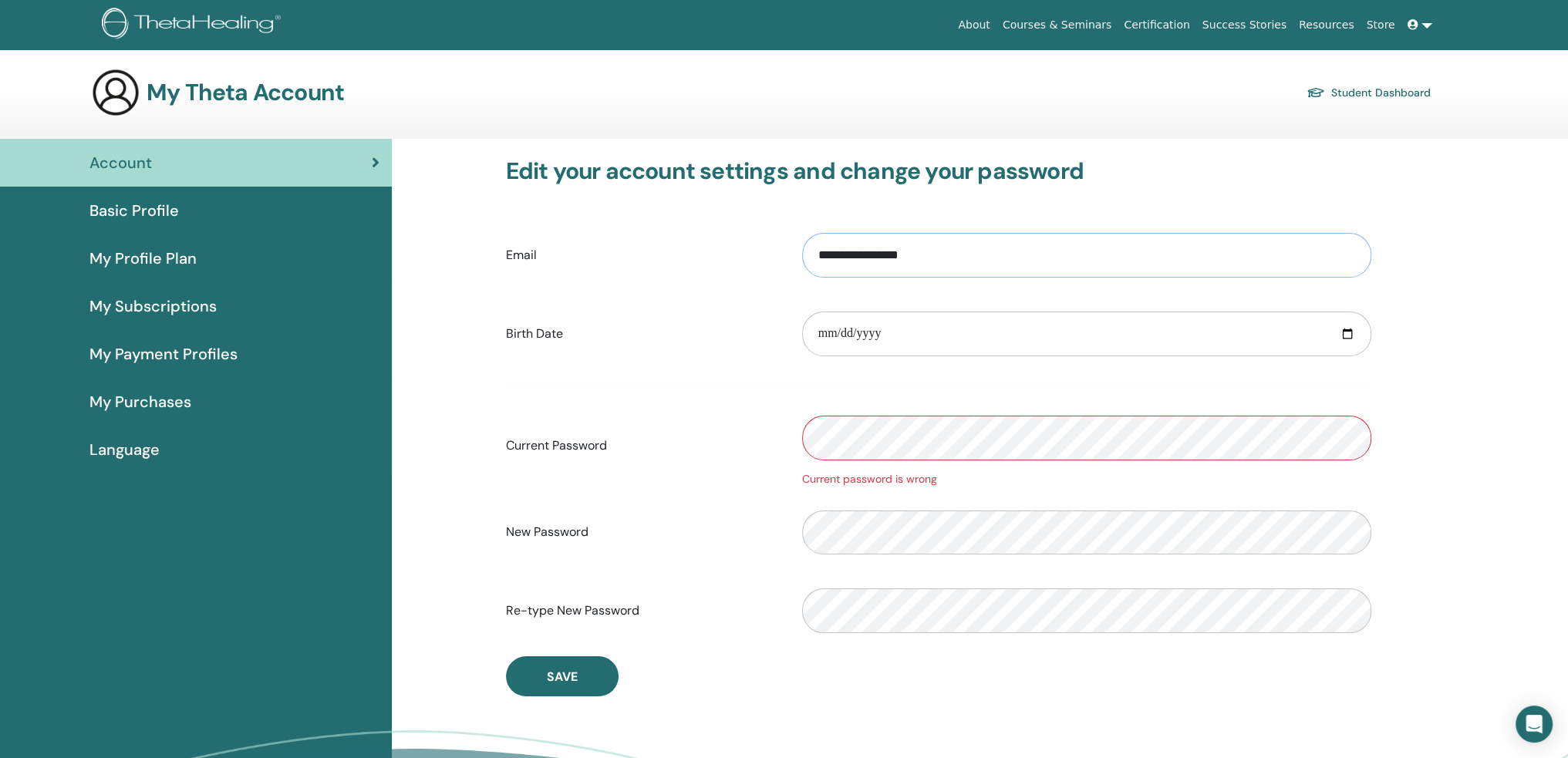
drag, startPoint x: 932, startPoint y: 257, endPoint x: 876, endPoint y: 251, distance: 56.3
click at [876, 252] on input "**********" at bounding box center [1087, 255] width 570 height 45
type input "**********"
click at [554, 668] on span "Save" at bounding box center [562, 676] width 31 height 16
click at [723, 452] on div "Current Password Current password is wrong" at bounding box center [938, 446] width 888 height 83
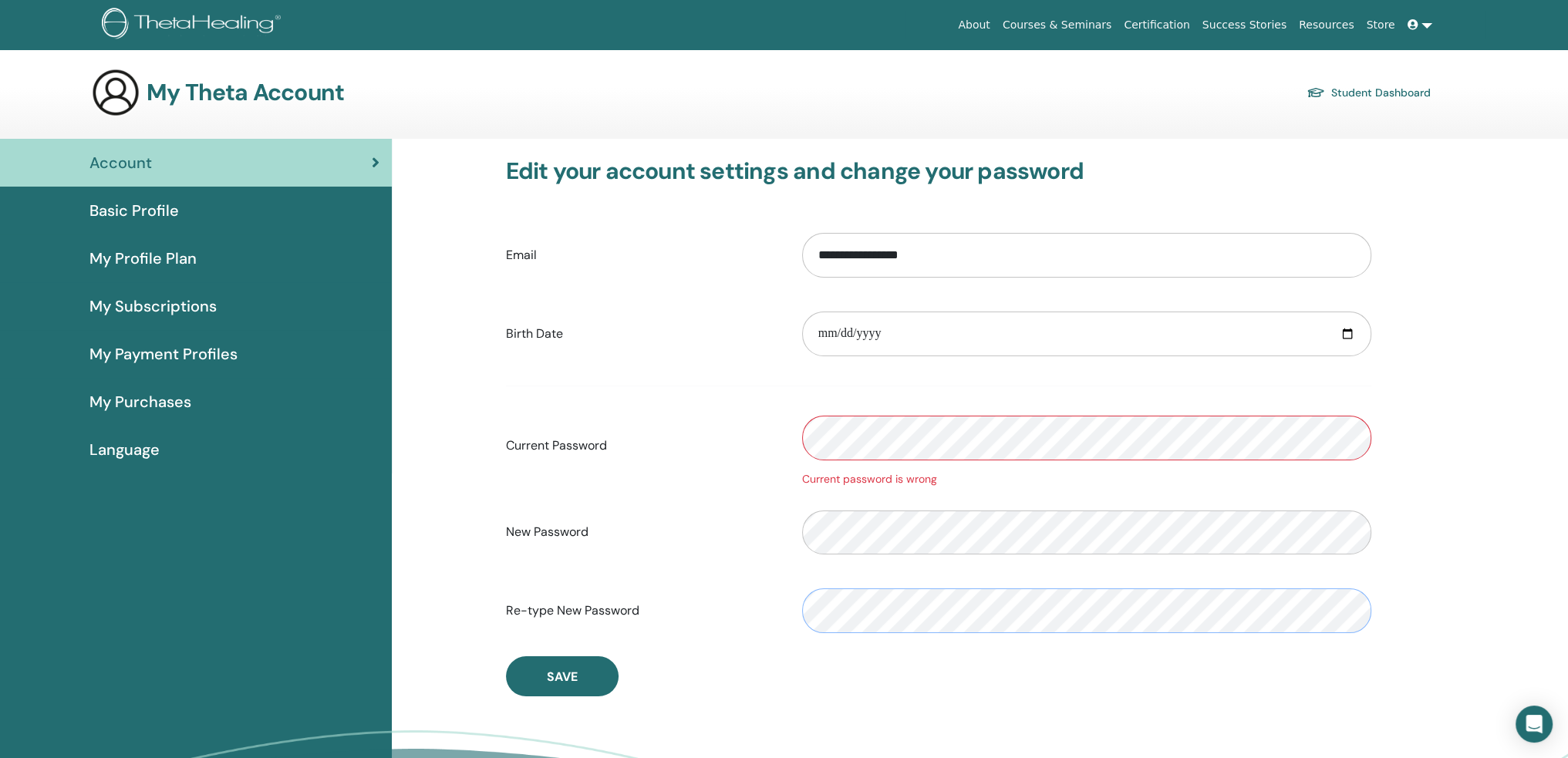
click at [749, 589] on div "Re-type New Password" at bounding box center [938, 610] width 888 height 67
click at [746, 528] on div "New Password" at bounding box center [938, 532] width 888 height 67
click at [610, 672] on button "Save" at bounding box center [562, 676] width 112 height 40
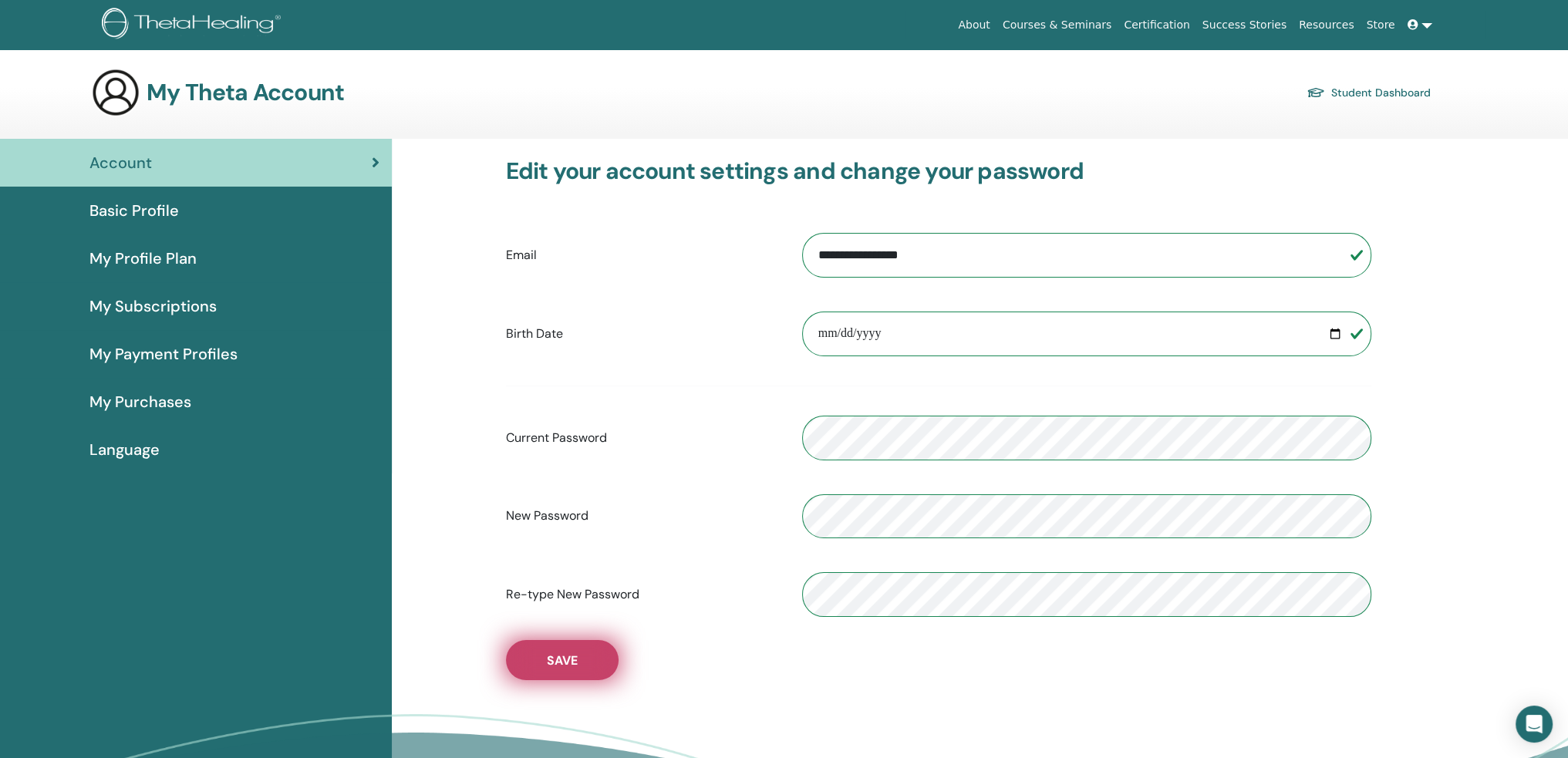
click at [562, 674] on button "Save" at bounding box center [562, 660] width 112 height 40
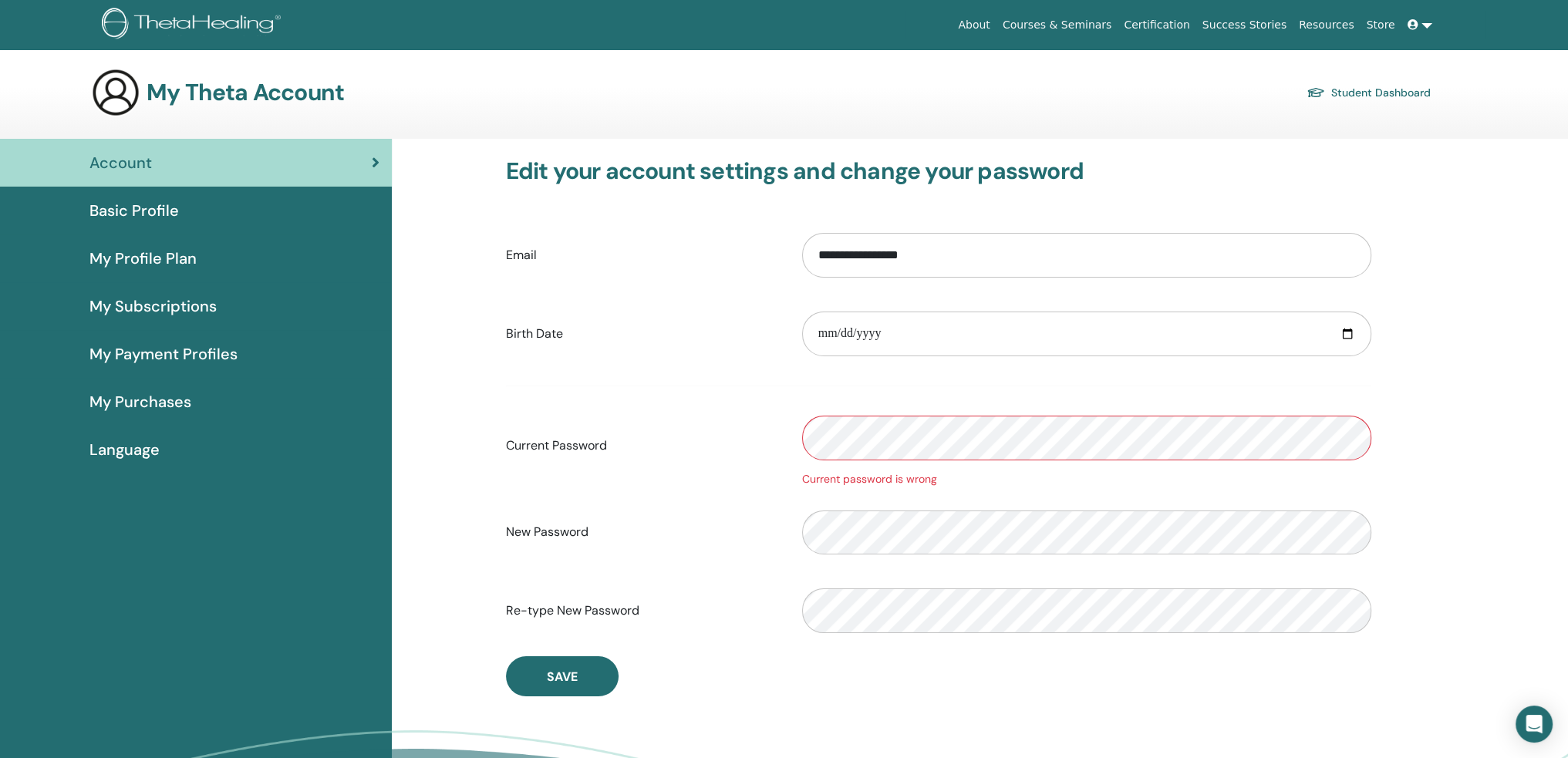
click at [534, 379] on form "**********" at bounding box center [938, 433] width 865 height 422
click at [592, 425] on div "Current Password Current password is wrong" at bounding box center [938, 446] width 888 height 83
click at [580, 661] on button "Save" at bounding box center [562, 676] width 112 height 40
click at [745, 431] on div "Current Password Current password is wrong" at bounding box center [938, 446] width 888 height 83
click at [774, 428] on div "Current Password Current password is wrong" at bounding box center [938, 446] width 888 height 83
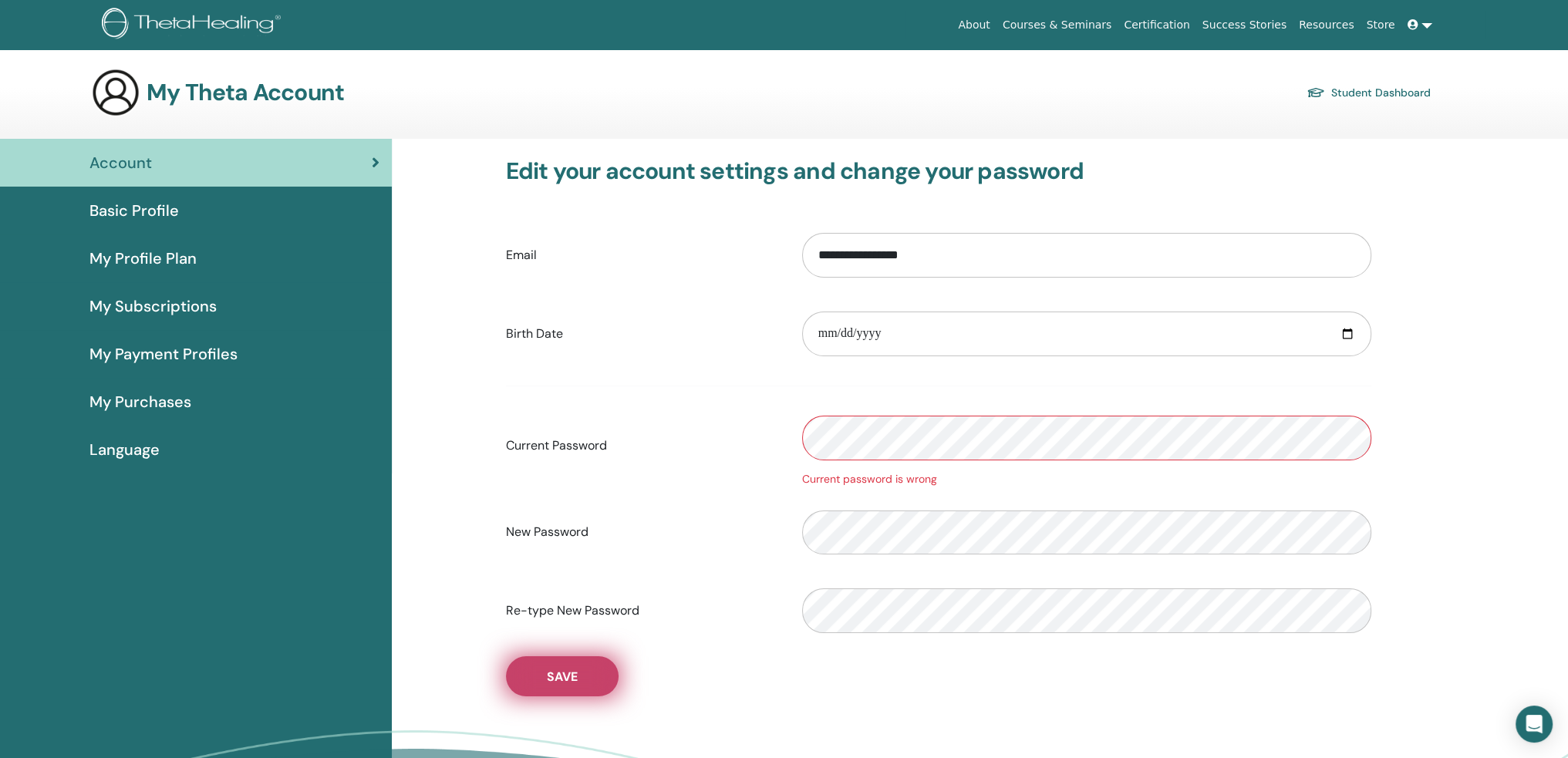
click at [594, 679] on button "Save" at bounding box center [562, 676] width 112 height 40
click at [174, 214] on span "Basic Profile" at bounding box center [133, 210] width 89 height 23
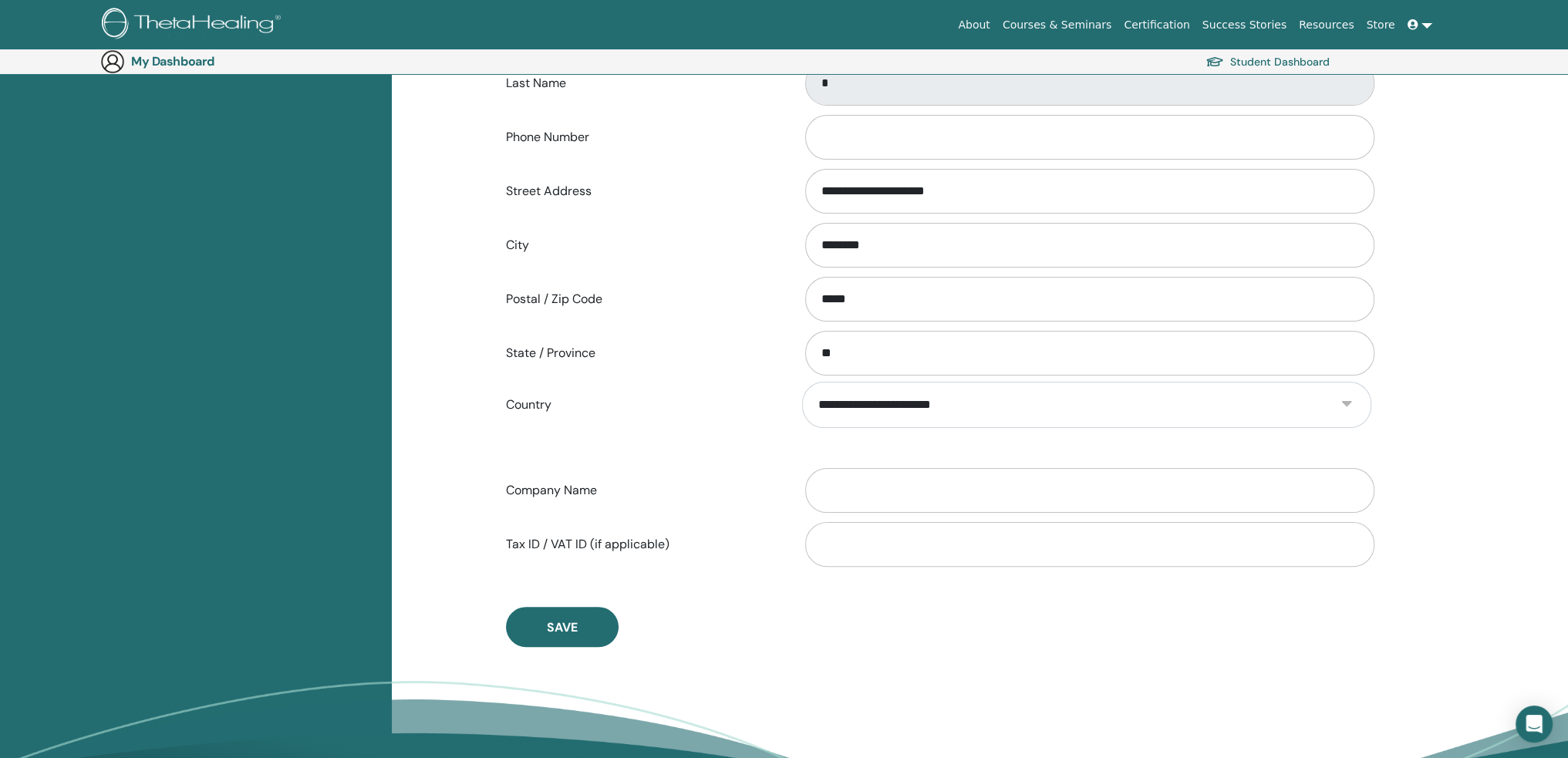
scroll to position [487, 0]
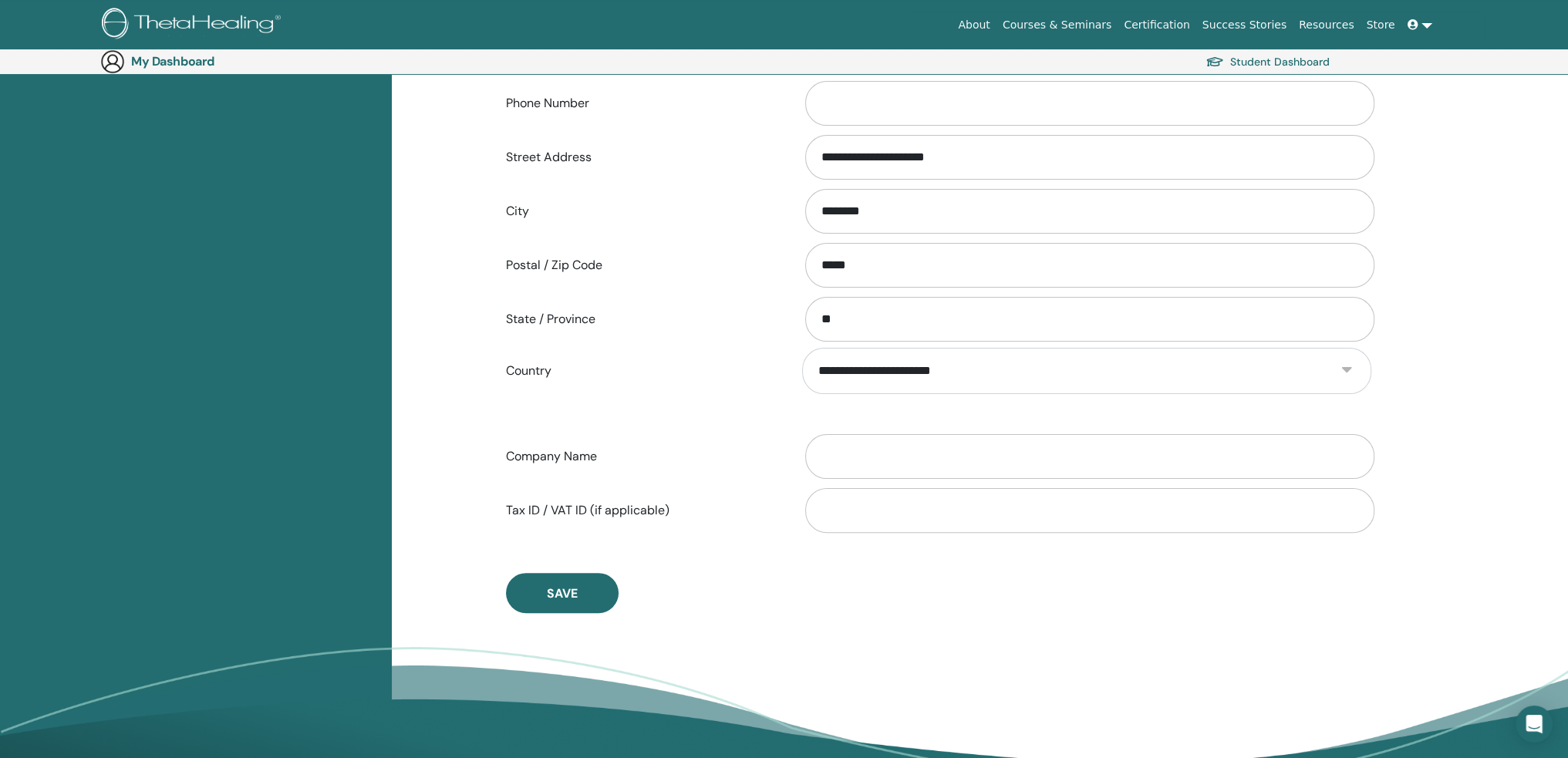
drag, startPoint x: 568, startPoint y: 591, endPoint x: 623, endPoint y: 602, distance: 56.1
click at [583, 588] on button "Save" at bounding box center [562, 593] width 112 height 40
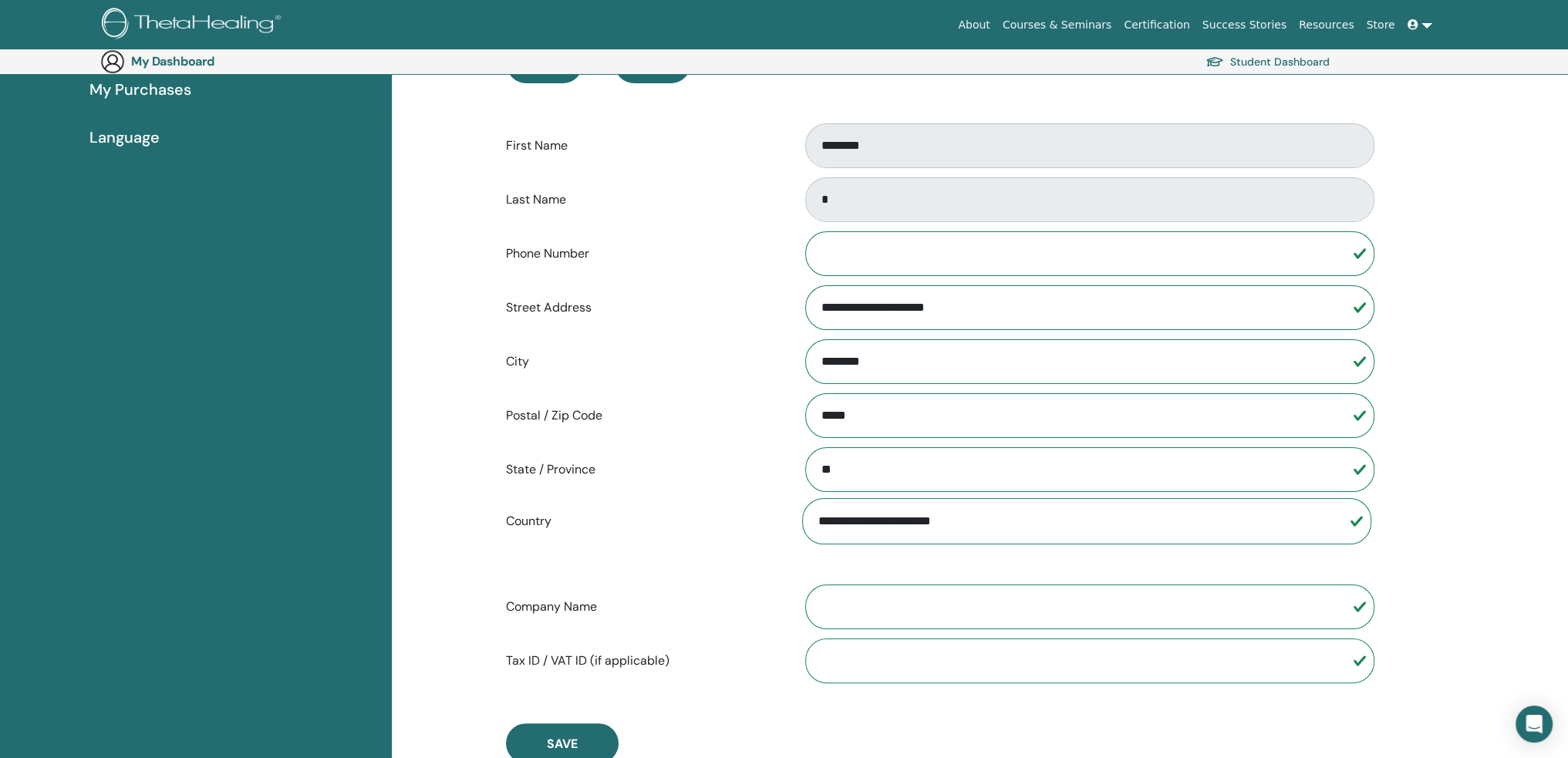
scroll to position [77, 0]
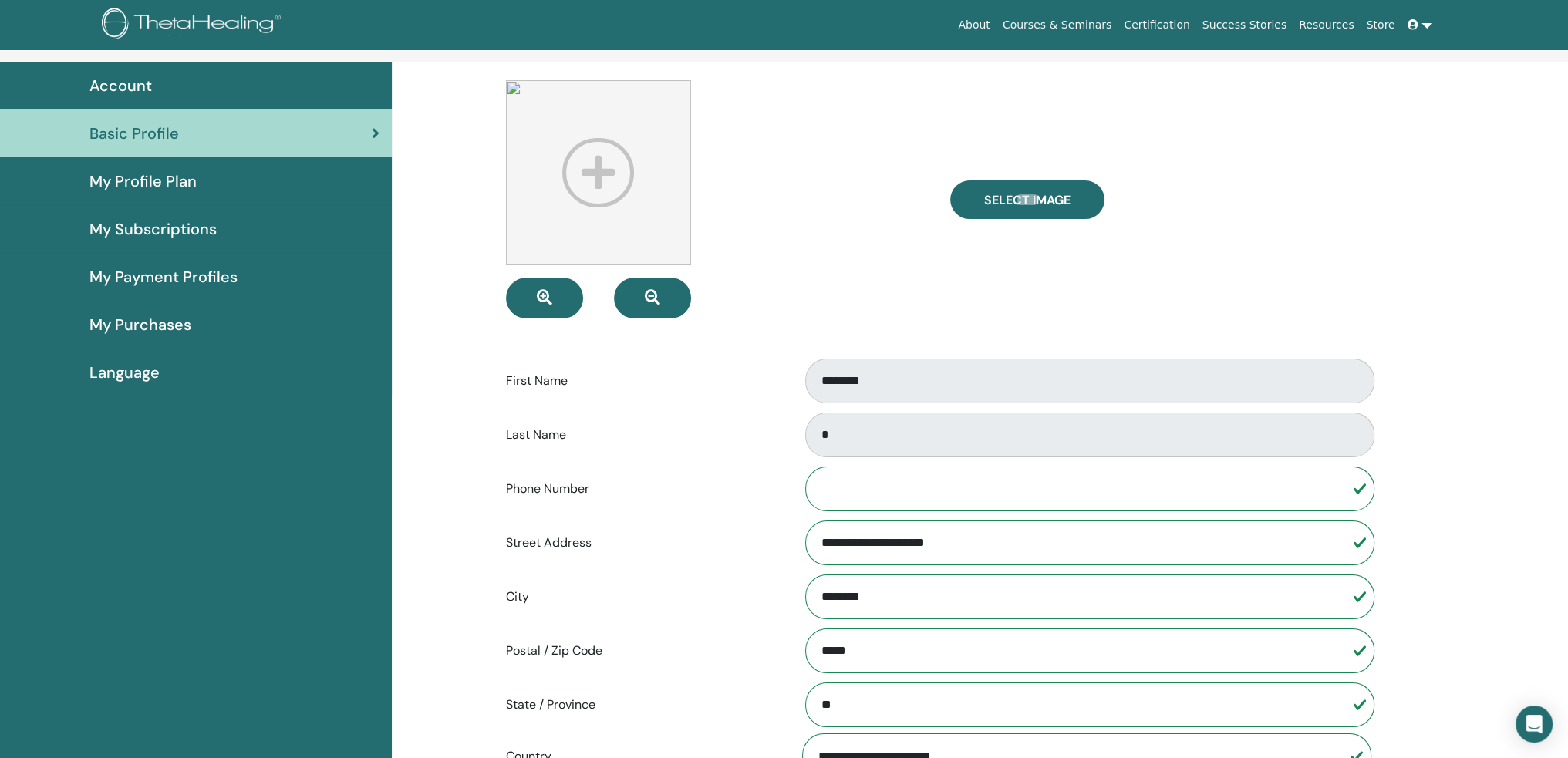
click at [166, 225] on span "My Subscriptions" at bounding box center [153, 229] width 127 height 23
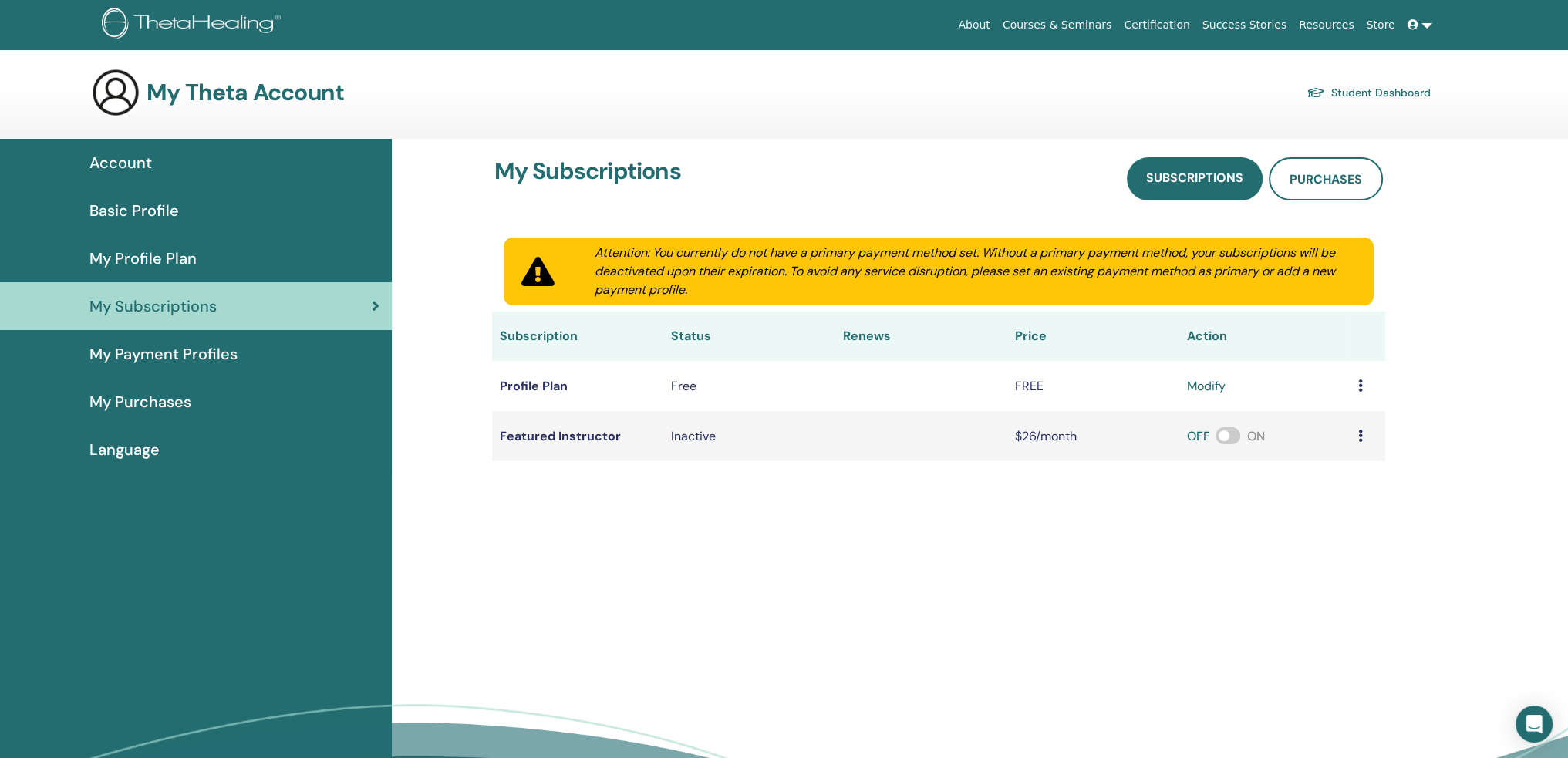
click at [144, 354] on span "My Payment Profiles" at bounding box center [163, 353] width 148 height 23
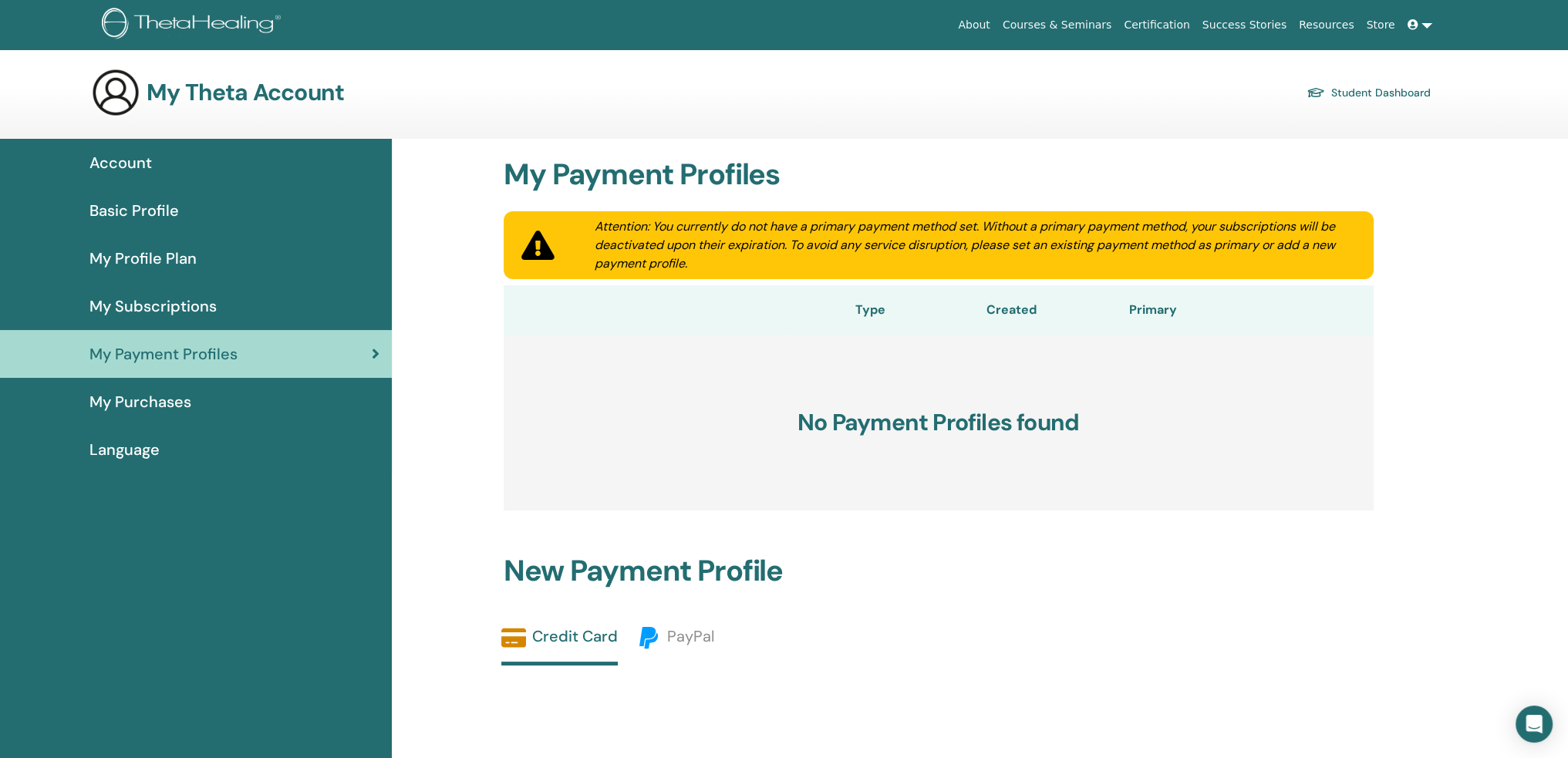
click at [136, 392] on span "My Purchases" at bounding box center [140, 401] width 102 height 23
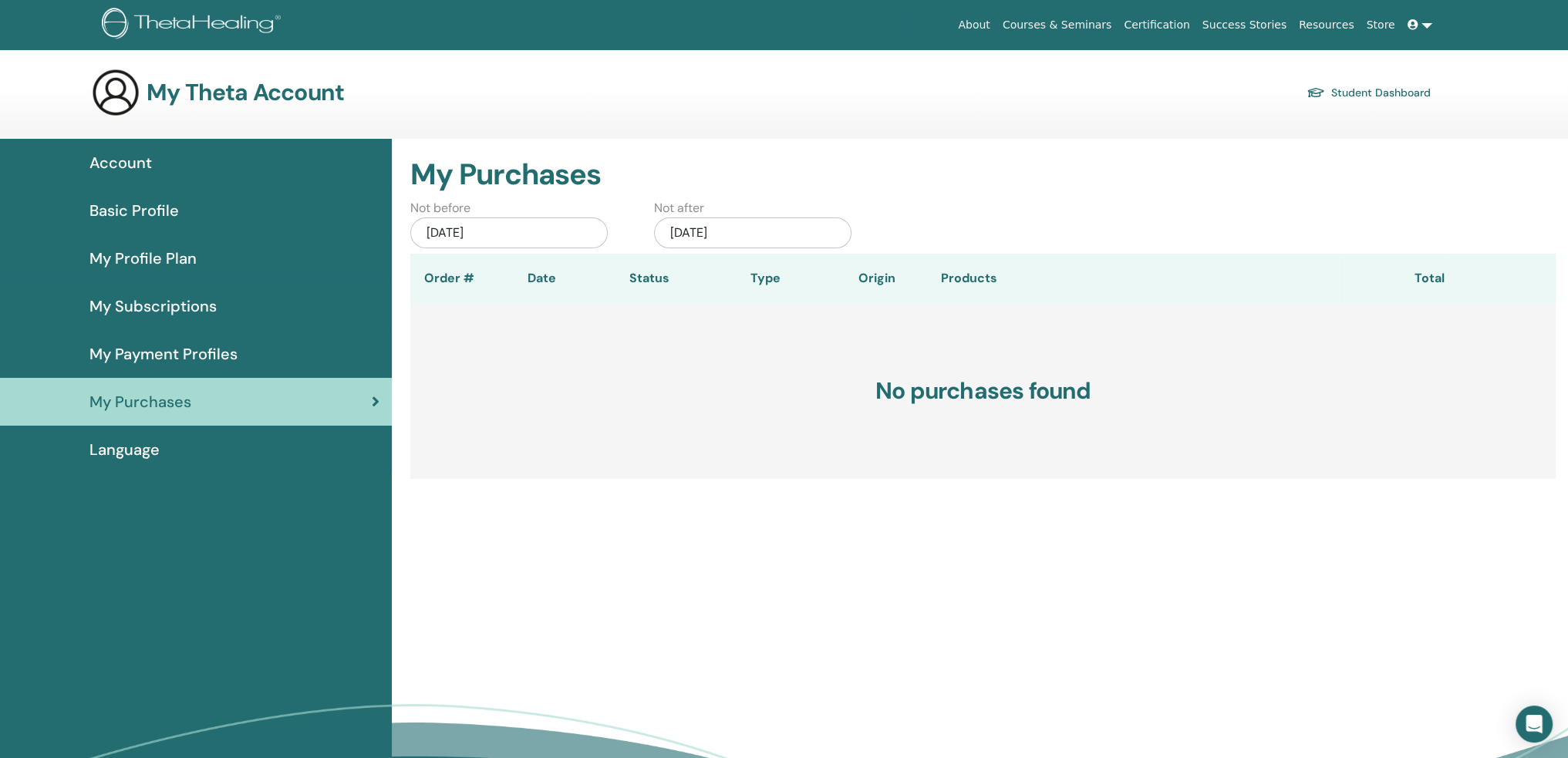
click at [168, 199] on span "Basic Profile" at bounding box center [133, 210] width 89 height 23
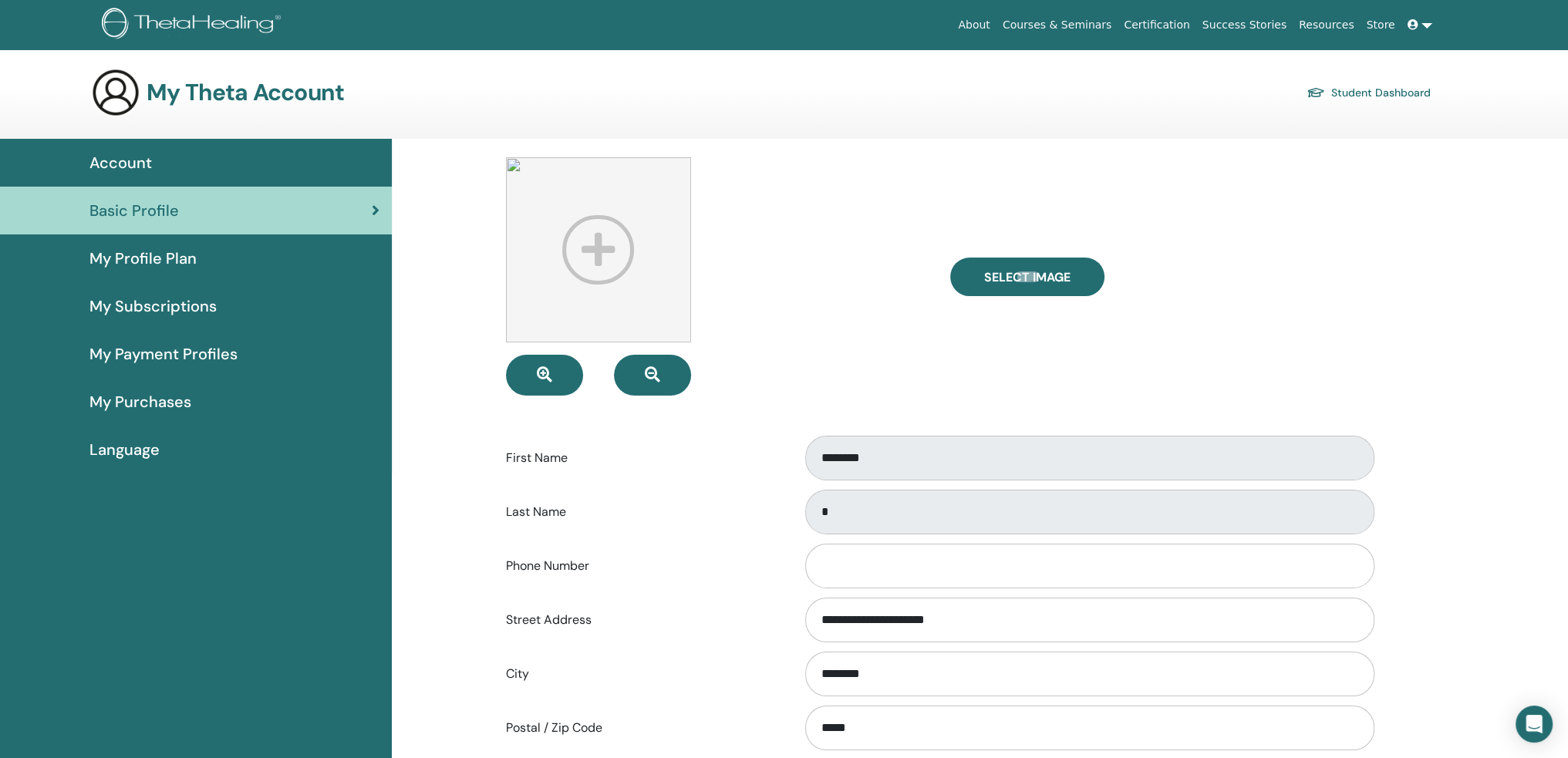
click at [133, 156] on span "Account" at bounding box center [120, 162] width 63 height 23
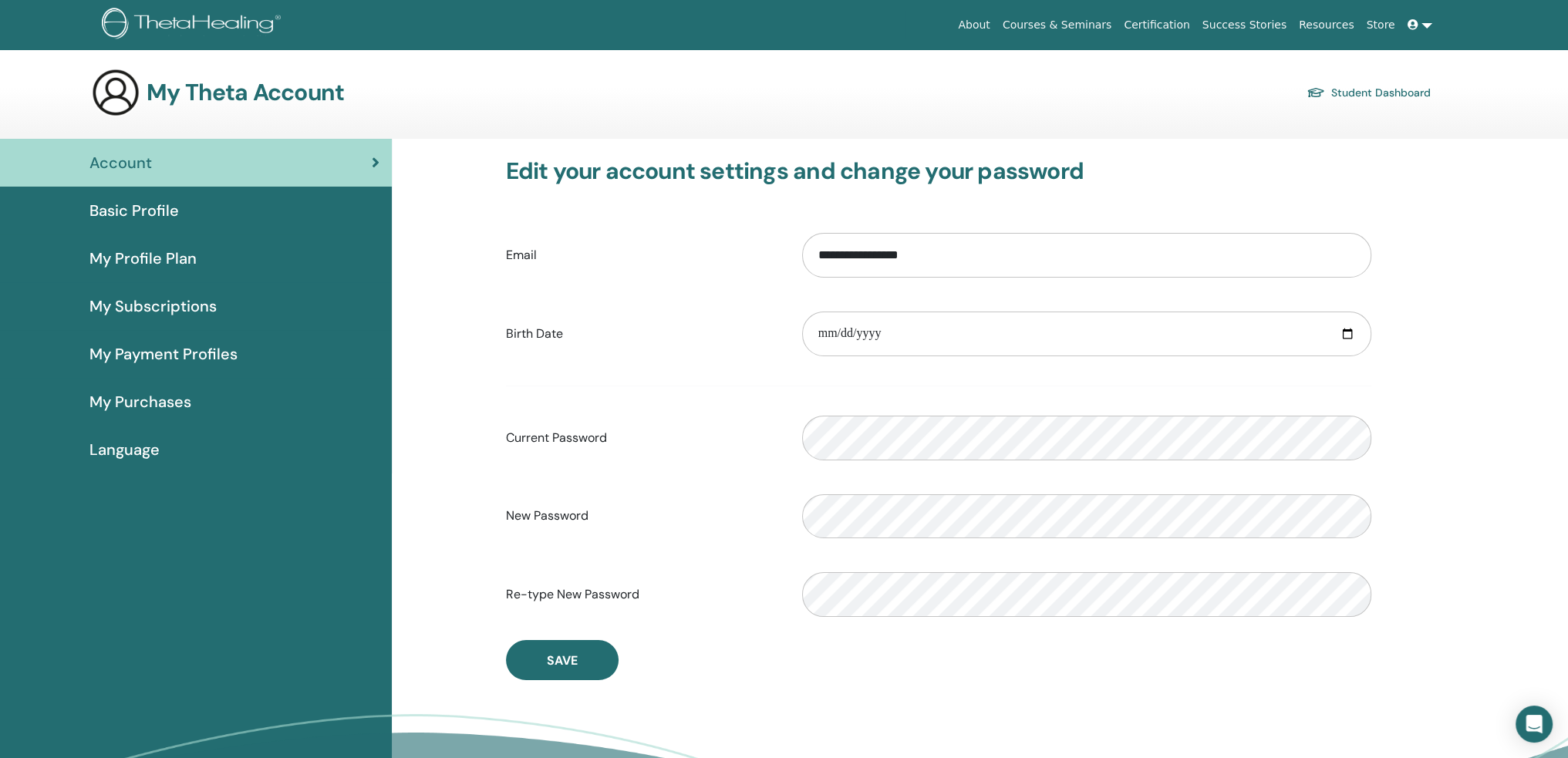
drag, startPoint x: 1399, startPoint y: 76, endPoint x: 1398, endPoint y: 88, distance: 12.0
click at [1399, 76] on div "My Theta Account Student Dashboard" at bounding box center [761, 92] width 1340 height 49
click at [1397, 92] on link "Student Dashboard" at bounding box center [1369, 92] width 125 height 22
